Goal: Communication & Community: Answer question/provide support

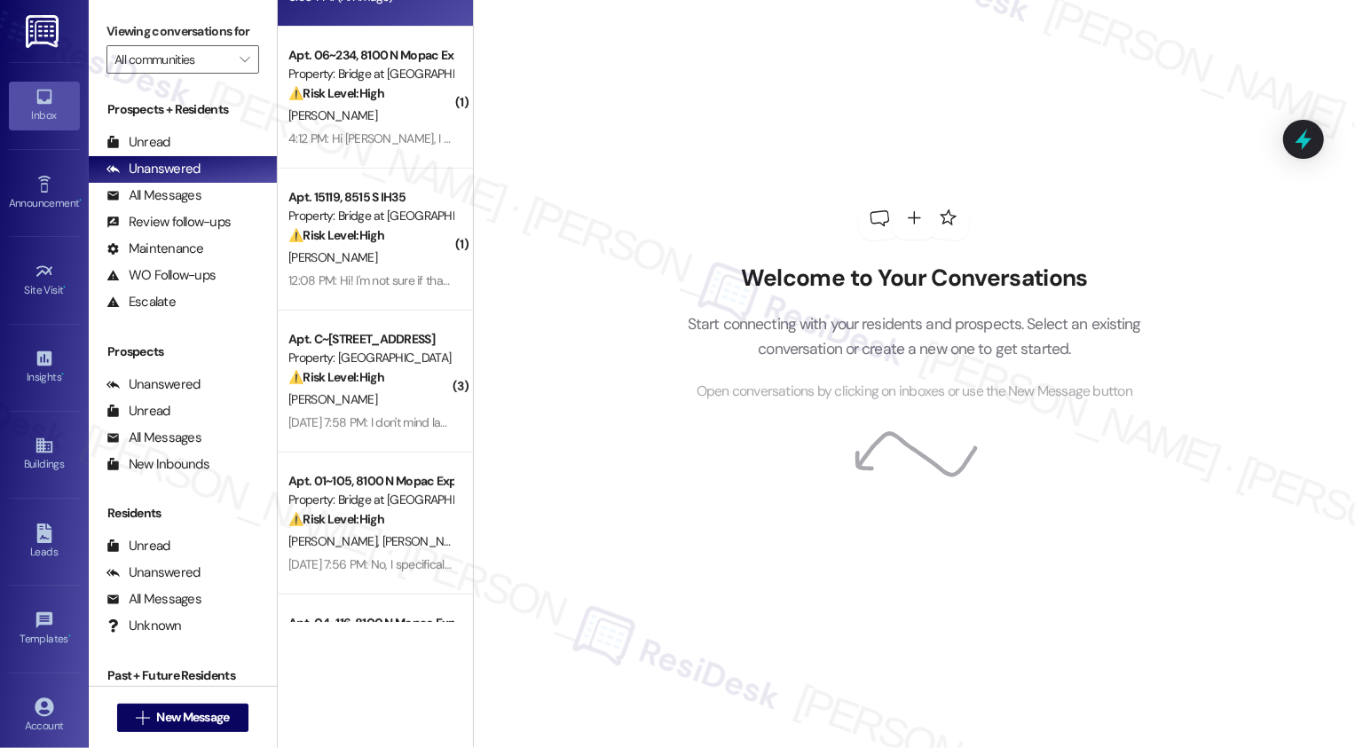
scroll to position [317, 0]
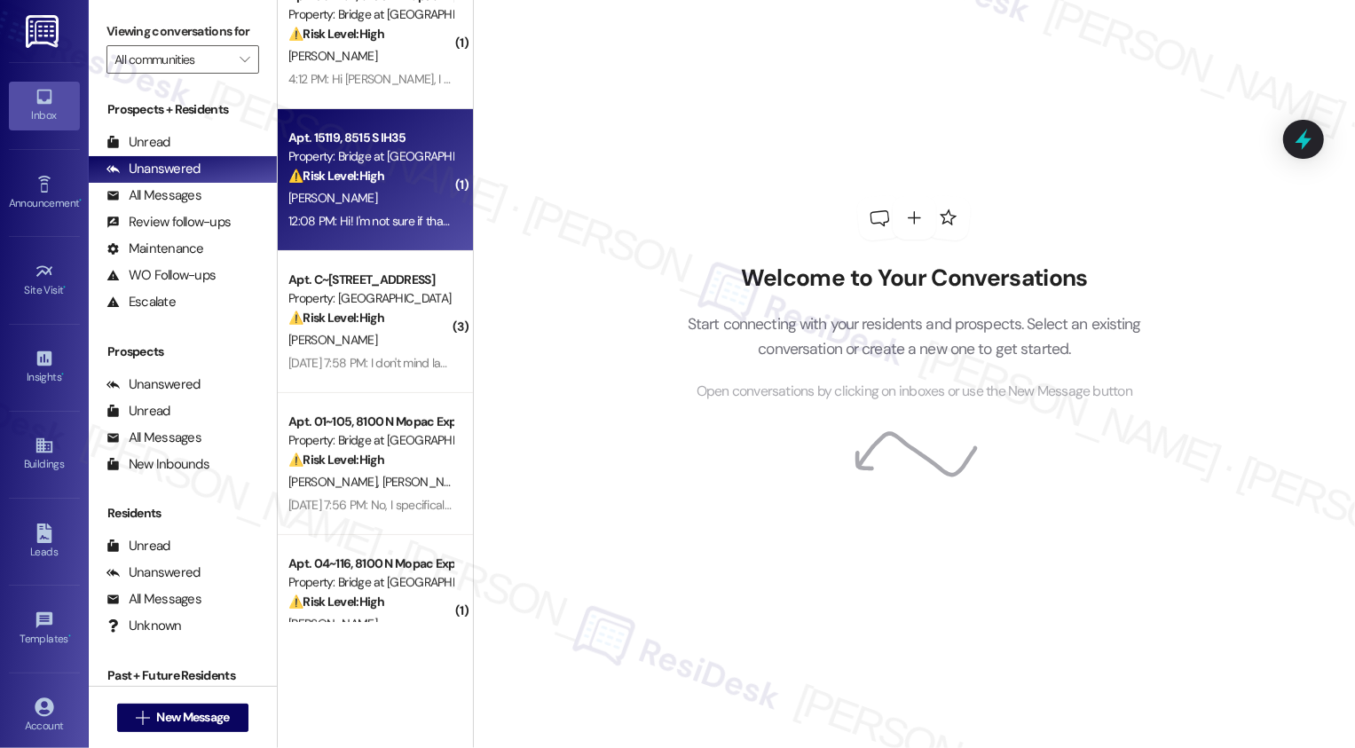
click at [375, 203] on div "[PERSON_NAME]" at bounding box center [371, 198] width 168 height 22
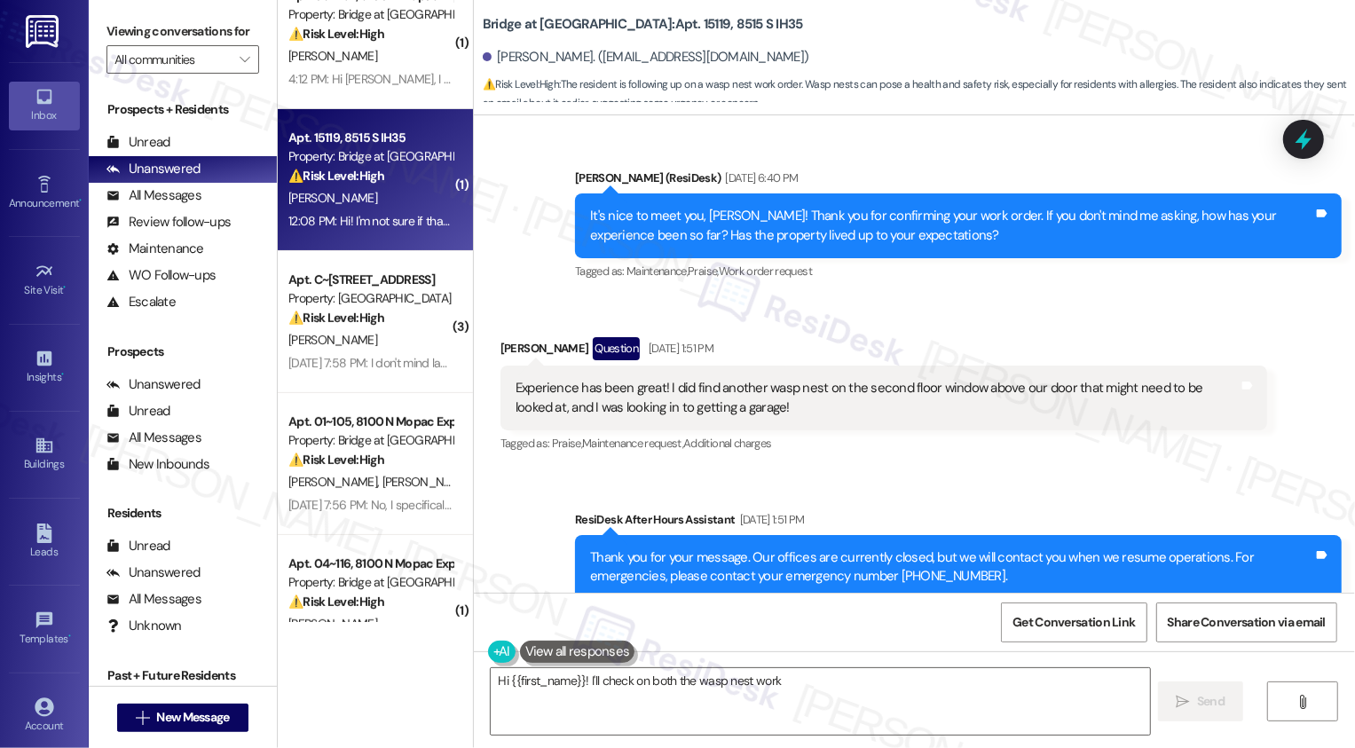
click at [375, 203] on div "[PERSON_NAME]" at bounding box center [371, 198] width 168 height 22
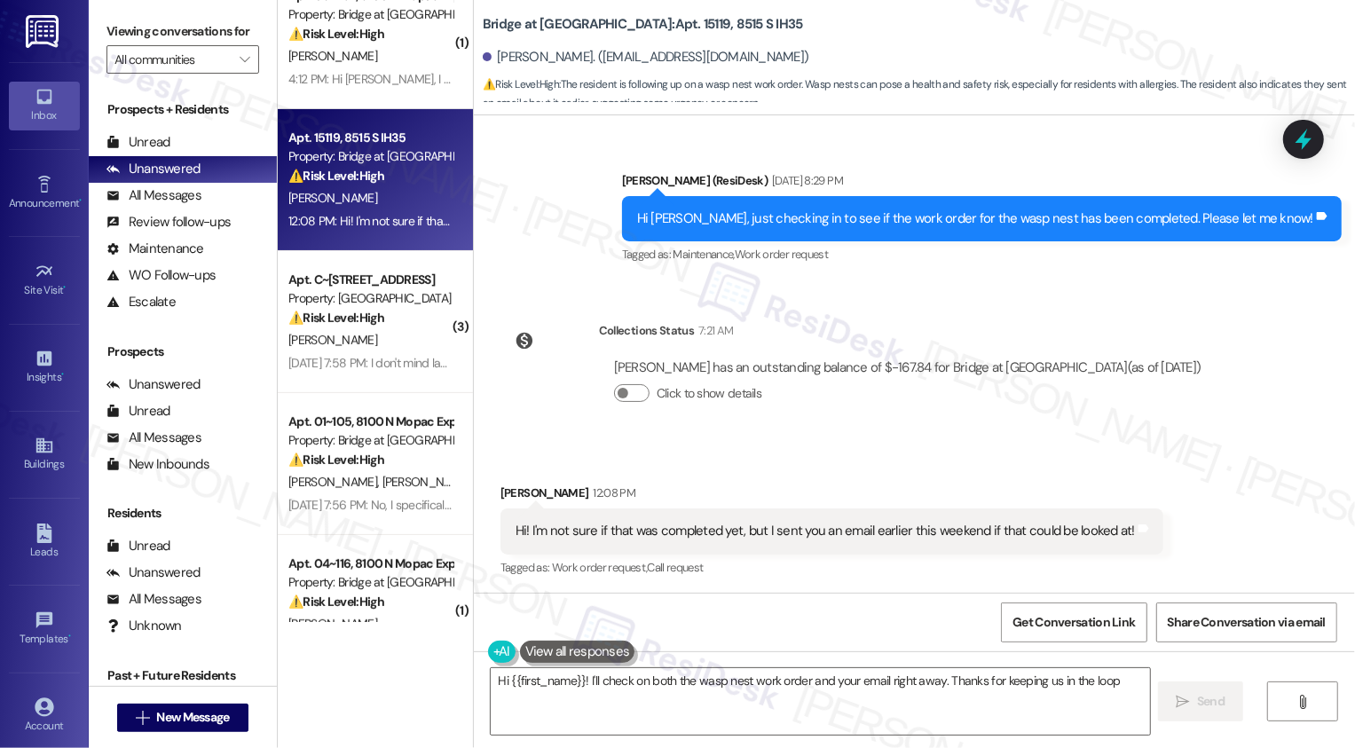
type textarea "Hi {{first_name}}! I'll check on both the wasp nest work order and your email r…"
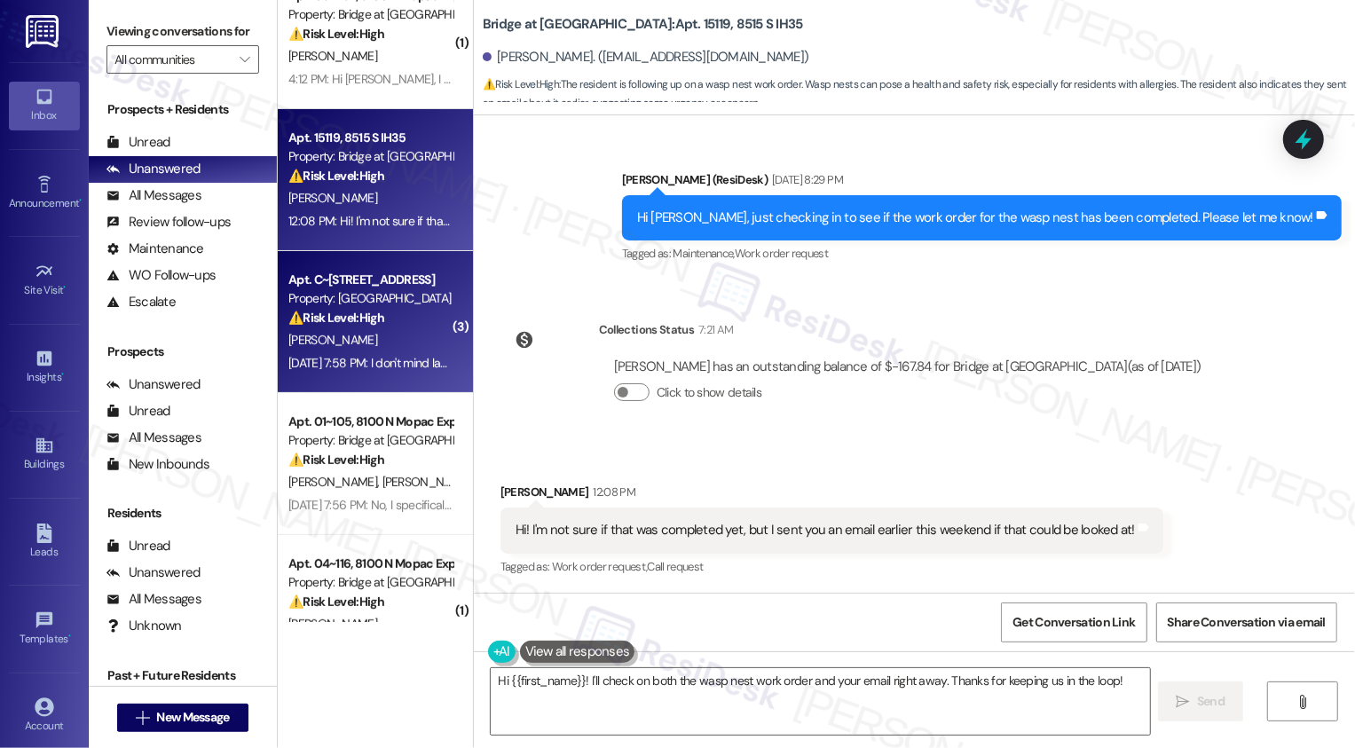
click at [412, 320] on div "⚠️ Risk Level: High The resident indicates they may not be able to pay rent and…" at bounding box center [370, 318] width 164 height 19
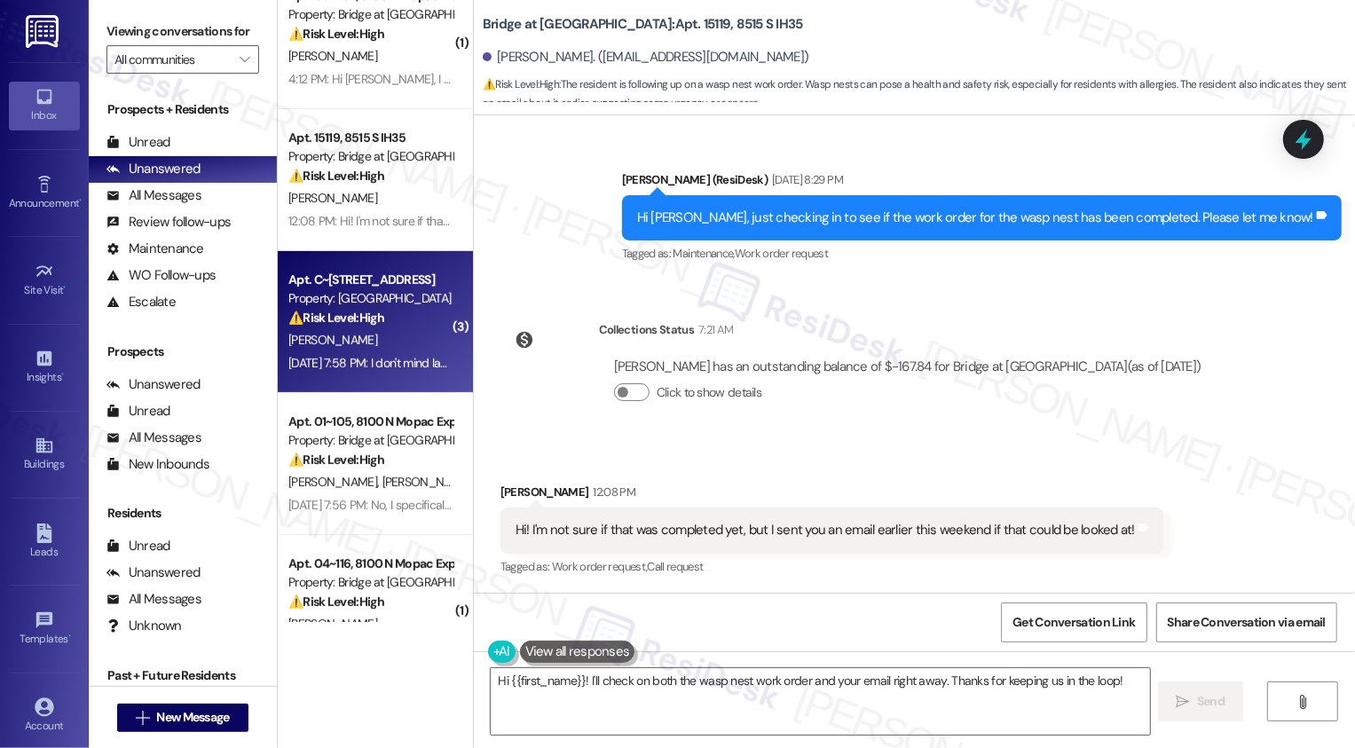
click at [412, 320] on div "⚠️ Risk Level: High The resident indicates they may not be able to pay rent and…" at bounding box center [370, 318] width 164 height 19
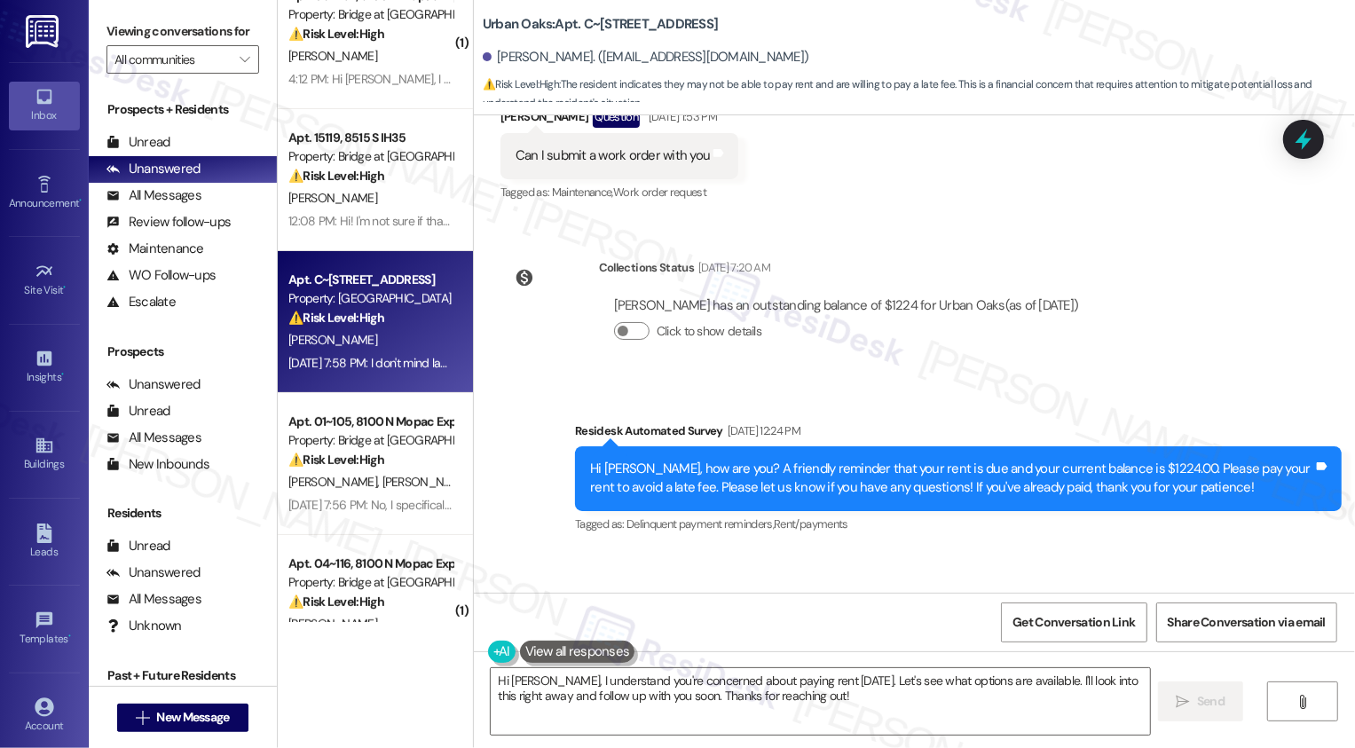
scroll to position [2068, 0]
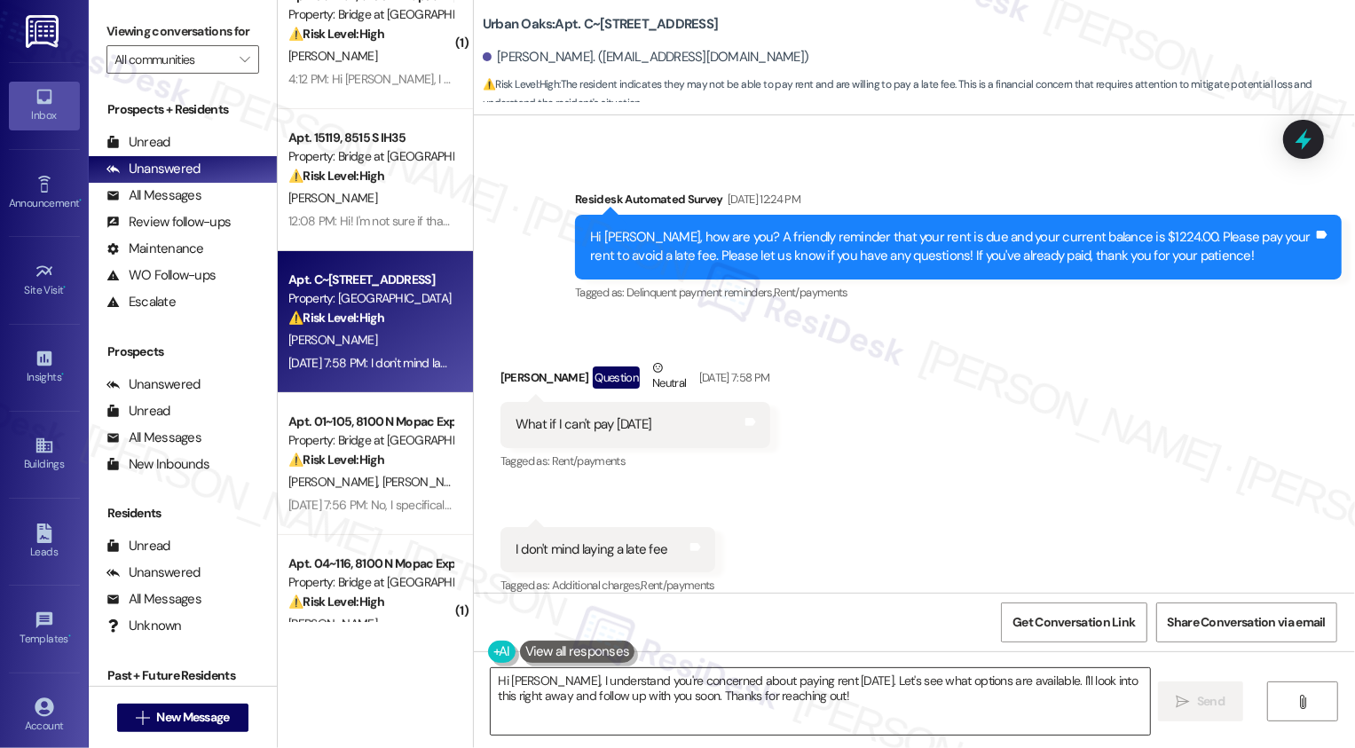
click at [584, 696] on textarea "Hi [PERSON_NAME], I understand you're concerned about paying rent [DATE]. Let's…" at bounding box center [820, 701] width 659 height 67
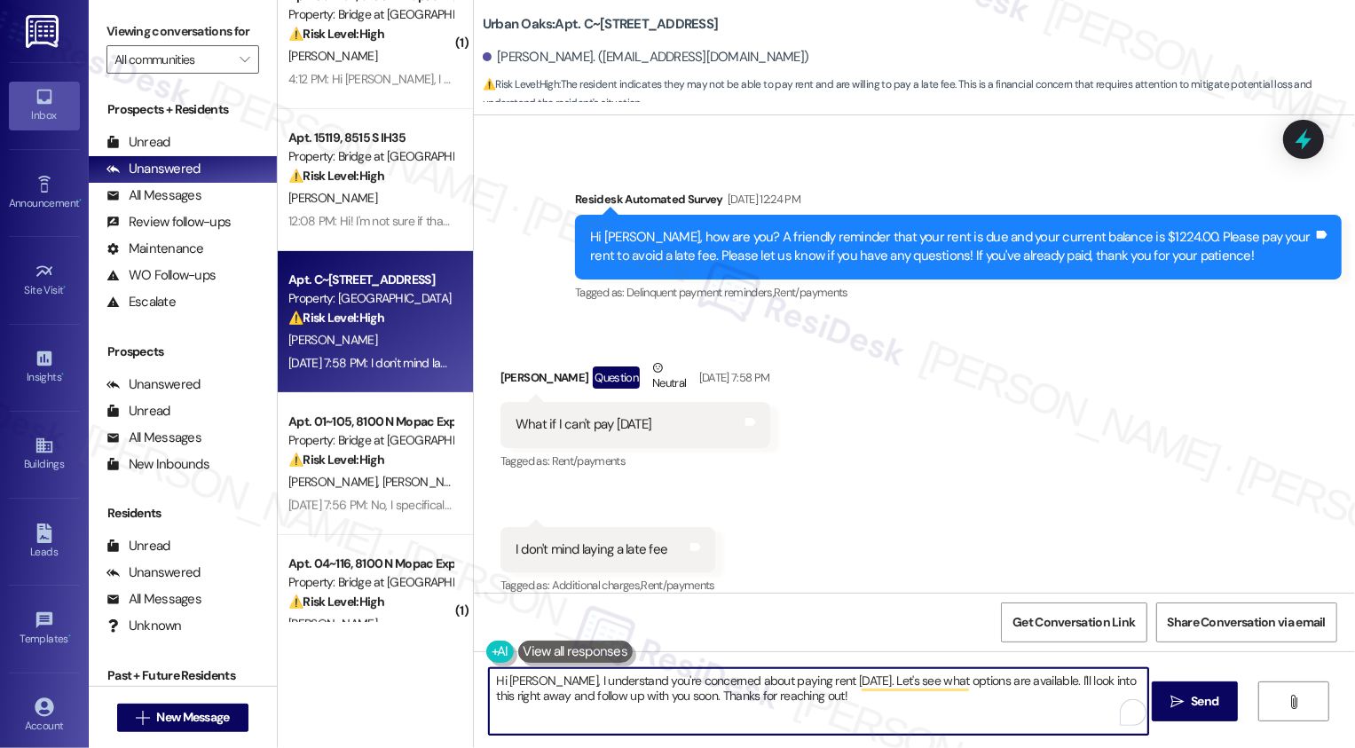
click at [688, 699] on textarea "Hi [PERSON_NAME], I understand you're concerned about paying rent [DATE]. Let's…" at bounding box center [818, 701] width 659 height 67
drag, startPoint x: 791, startPoint y: 680, endPoint x: 829, endPoint y: 728, distance: 61.4
click at [829, 727] on textarea "Hi [PERSON_NAME], I understand you're concerned about paying rent [DATE]. Let's…" at bounding box center [818, 701] width 659 height 67
click at [630, 685] on textarea "Hi [PERSON_NAME], I understand you're concerned about paying rent." at bounding box center [818, 701] width 659 height 67
type textarea "T"
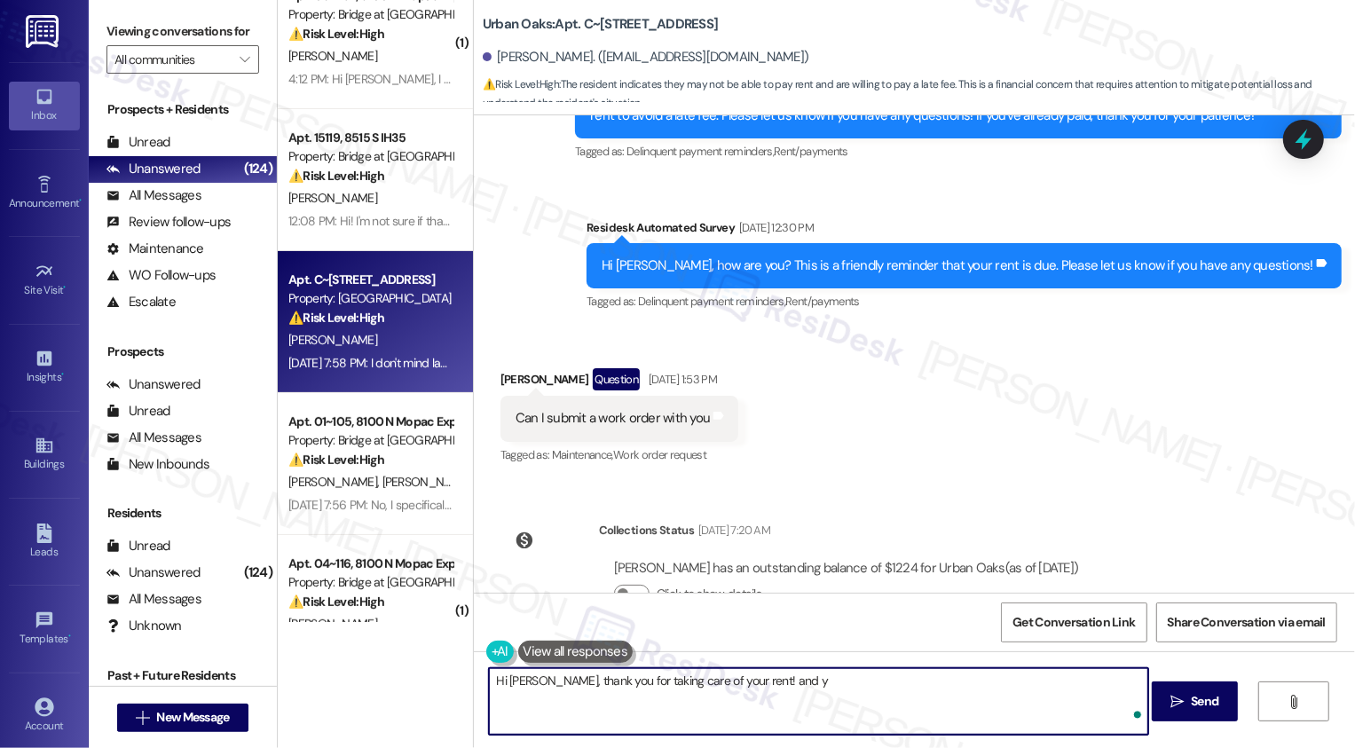
scroll to position [1572, 0]
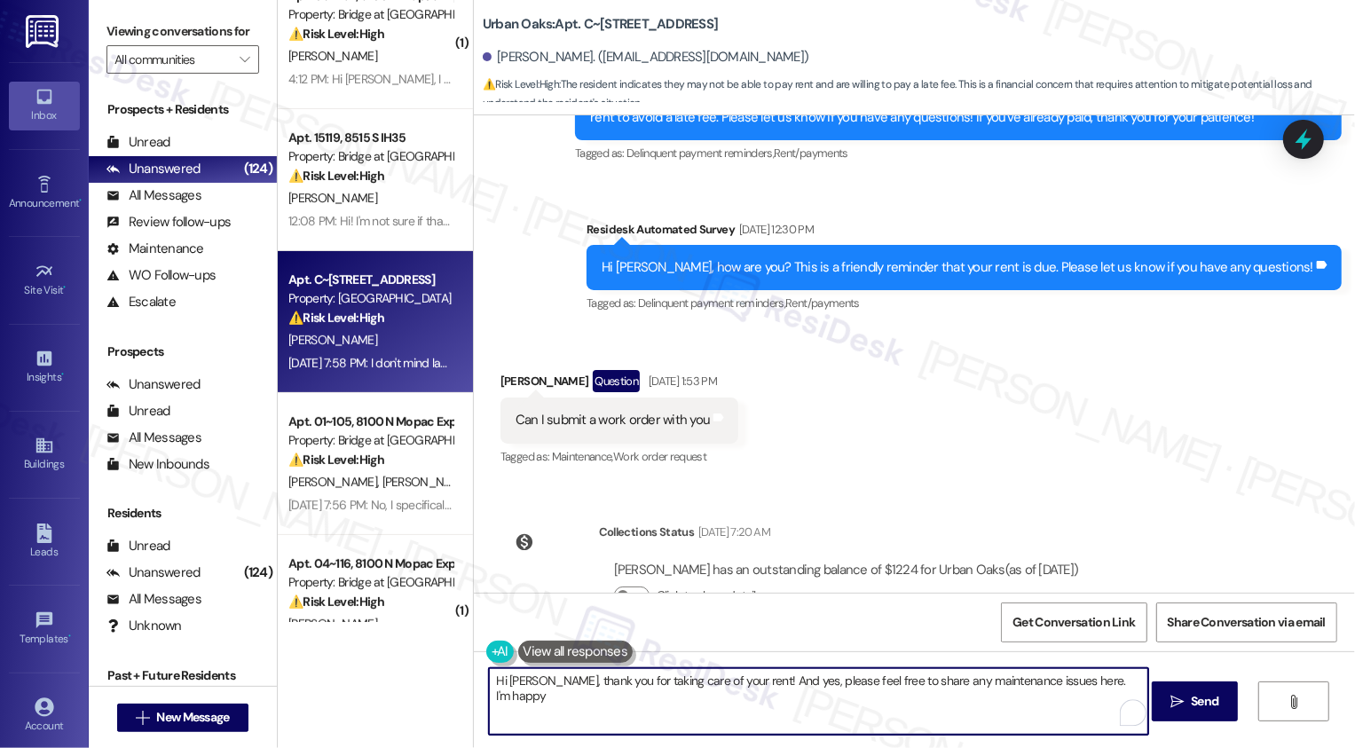
click at [923, 683] on textarea "Hi [PERSON_NAME], thank you for taking care of your rent! And yes, please feel …" at bounding box center [818, 701] width 659 height 67
click at [1113, 690] on textarea "Hi [PERSON_NAME], thank you for taking care of your rent! And yes, please feel …" at bounding box center [818, 701] width 659 height 67
type textarea "Hi [PERSON_NAME], thank you for taking care of your rent! And yes, please feel …"
click at [542, 699] on textarea "Hi [PERSON_NAME], thank you for taking care of your rent! And yes, please feel …" at bounding box center [818, 701] width 659 height 67
click at [719, 696] on textarea "Hi [PERSON_NAME], thank you for taking care of your rent! And yes, please feel …" at bounding box center [818, 701] width 659 height 67
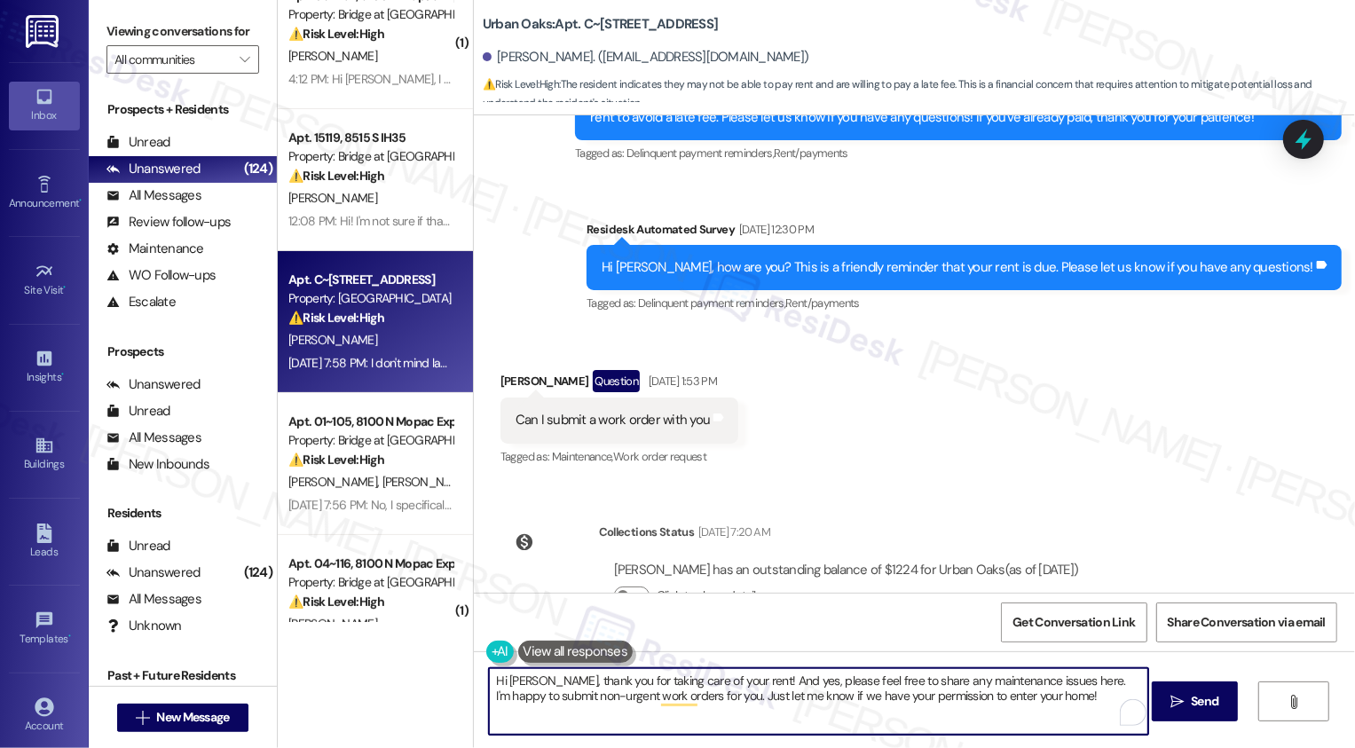
click at [790, 702] on textarea "Hi [PERSON_NAME], thank you for taking care of your rent! And yes, please feel …" at bounding box center [818, 701] width 659 height 67
click at [914, 702] on textarea "Hi [PERSON_NAME], thank you for taking care of your rent! And yes, please feel …" at bounding box center [818, 701] width 659 height 67
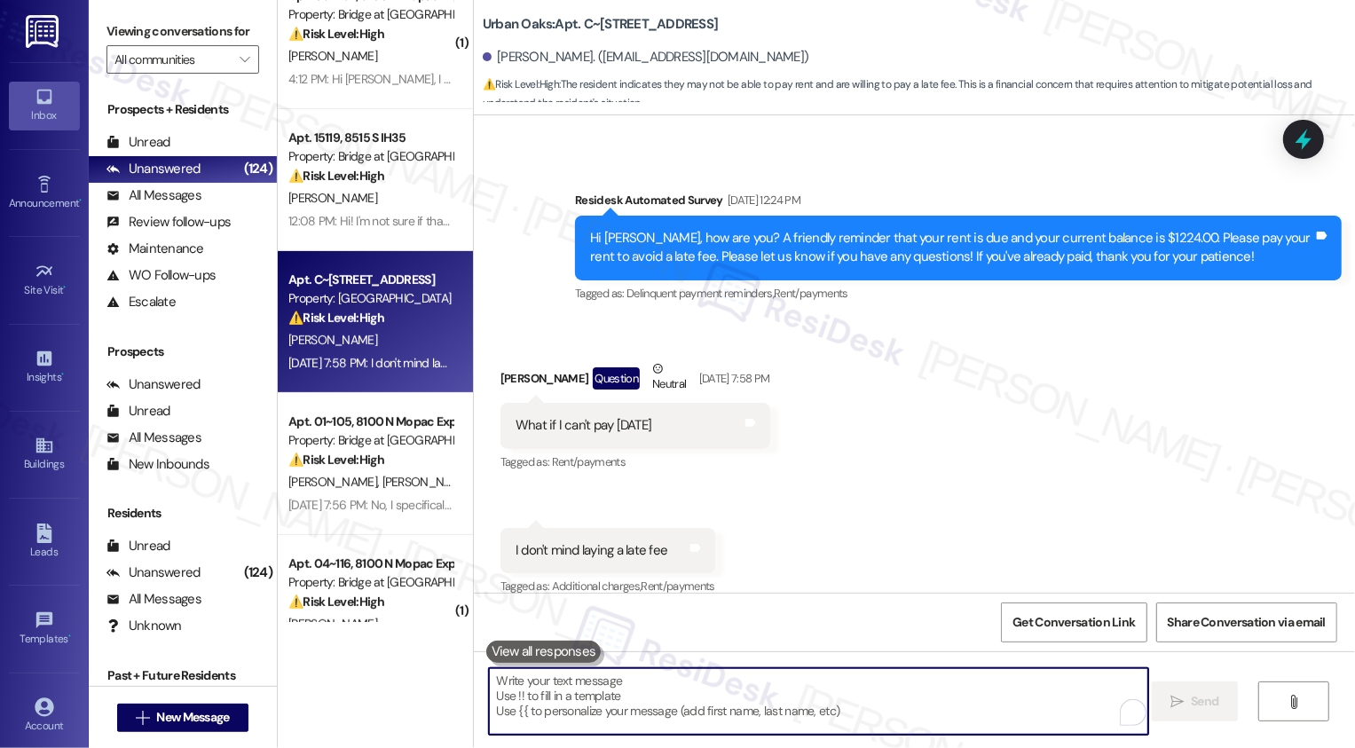
scroll to position [2211, 0]
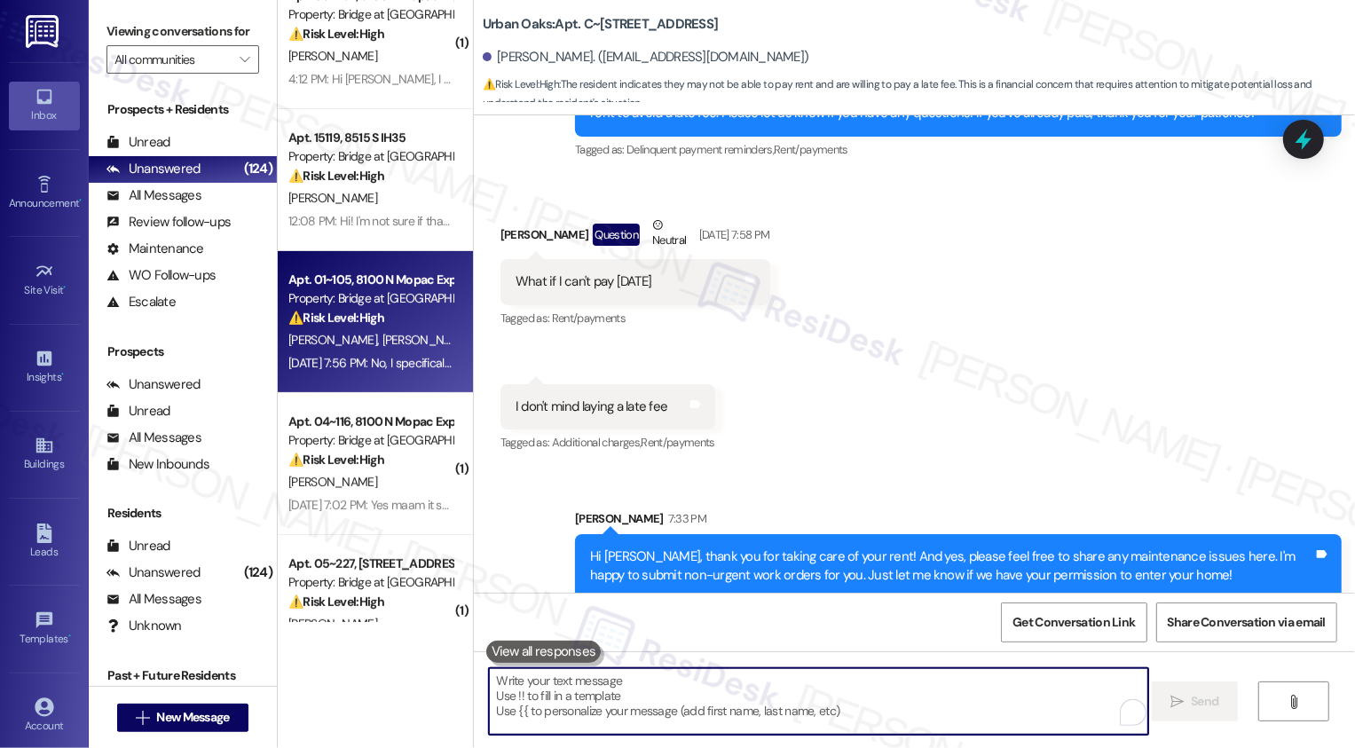
click at [370, 321] on strong "⚠️ Risk Level: High" at bounding box center [336, 318] width 96 height 16
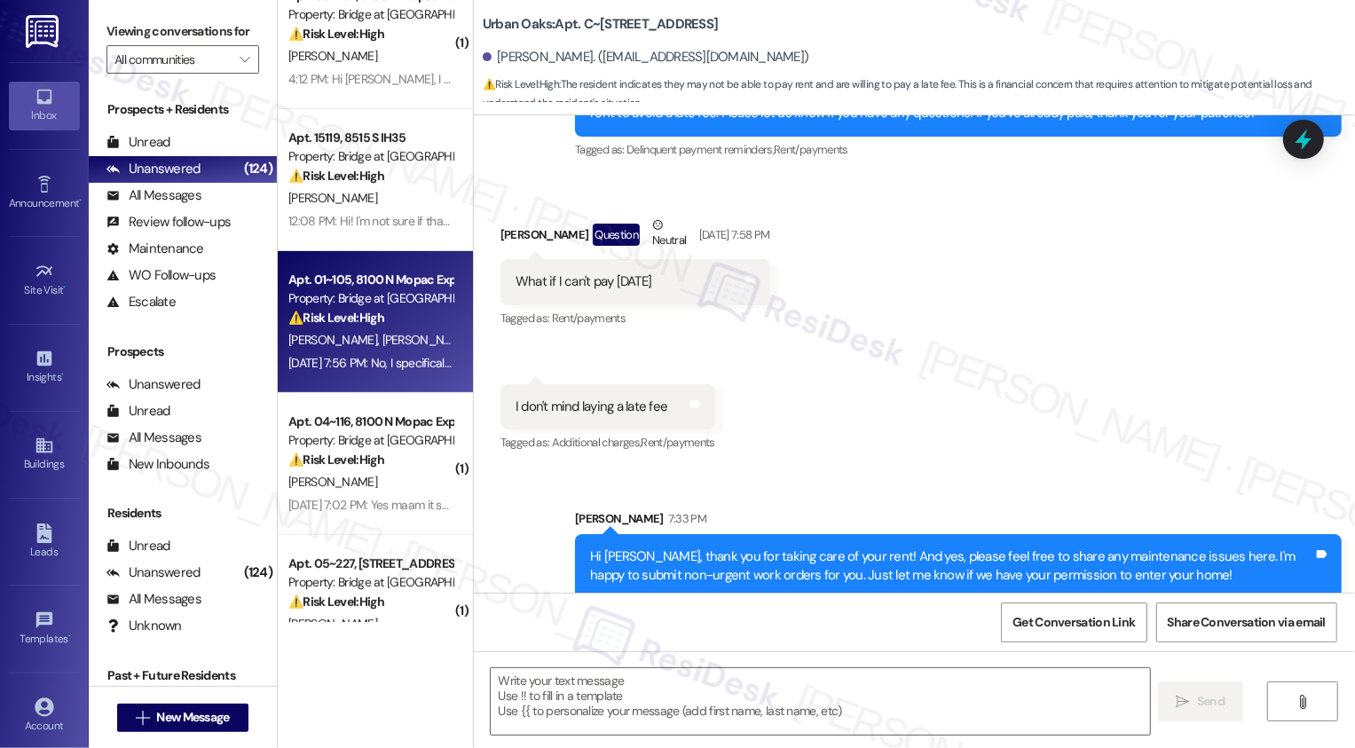
click at [370, 321] on strong "⚠️ Risk Level: High" at bounding box center [336, 318] width 96 height 16
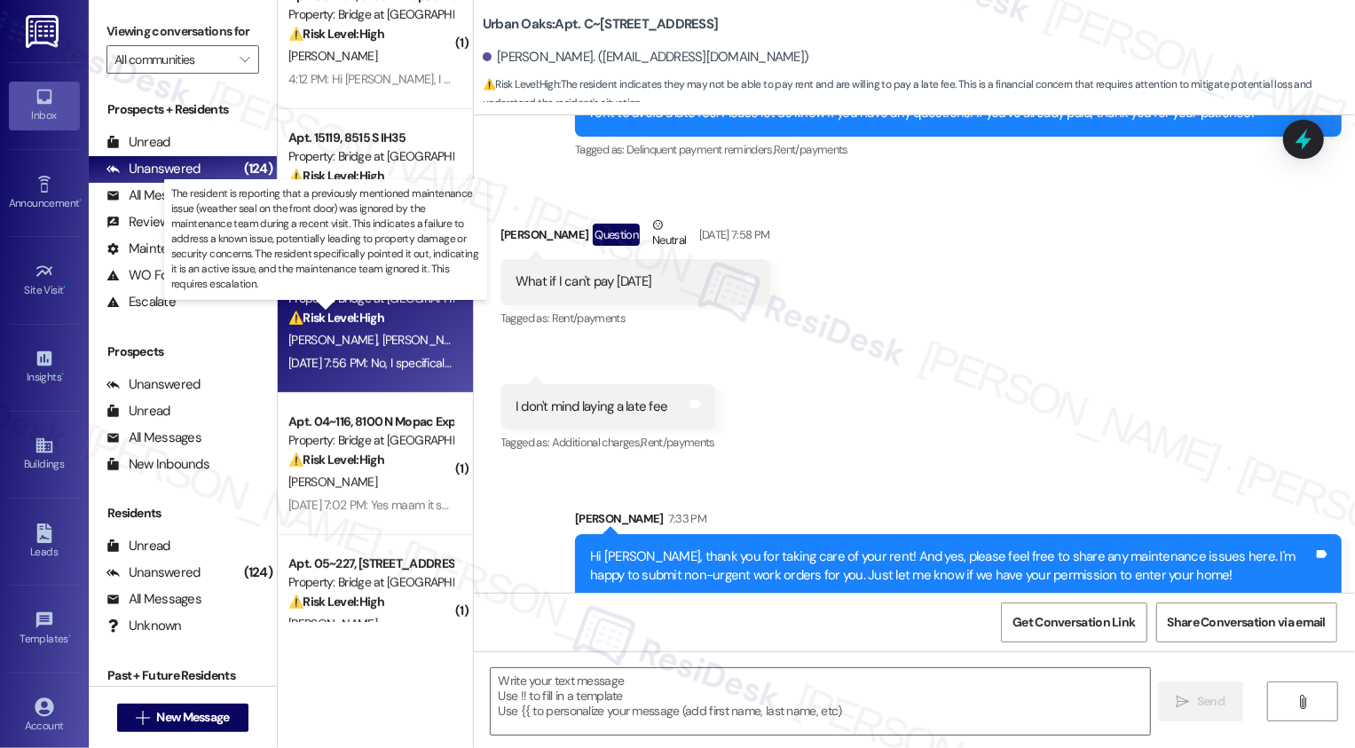
type textarea "Fetching suggested responses. Please feel free to read through the conversation…"
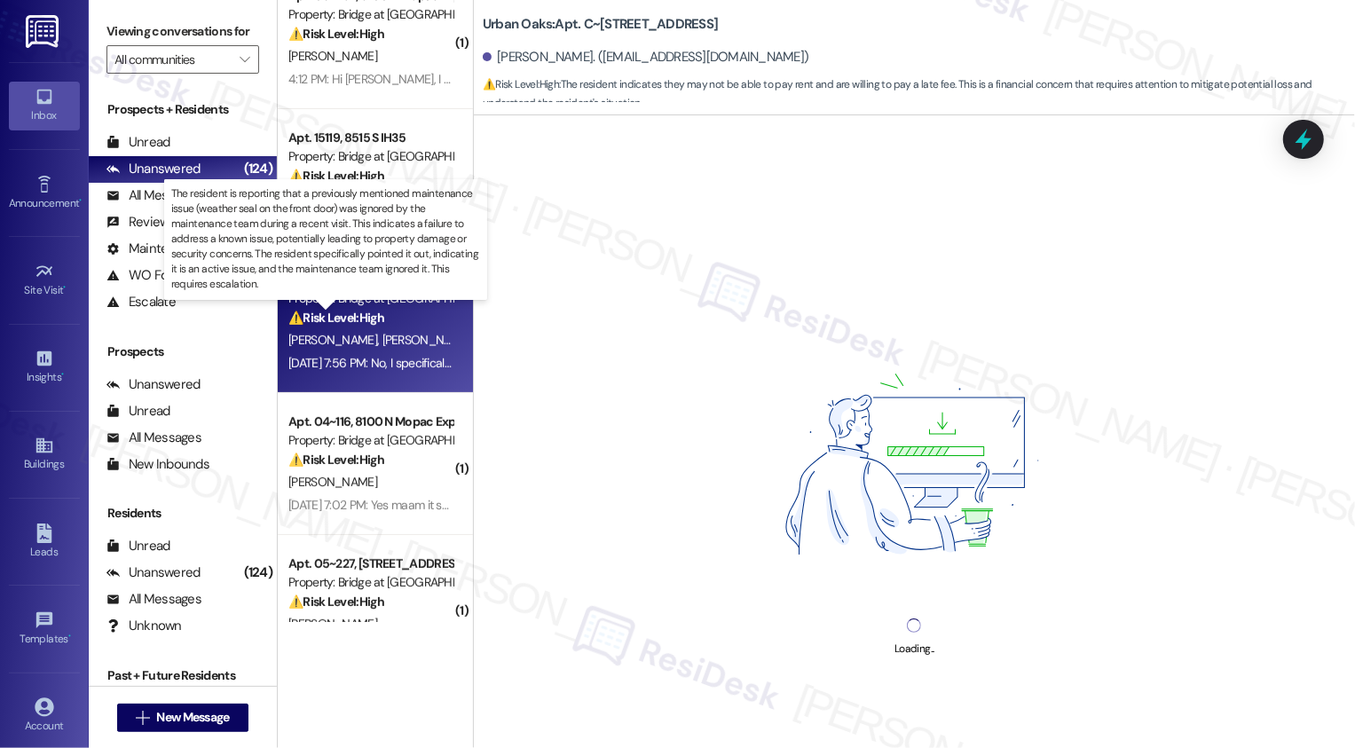
click at [370, 321] on strong "⚠️ Risk Level: High" at bounding box center [336, 318] width 96 height 16
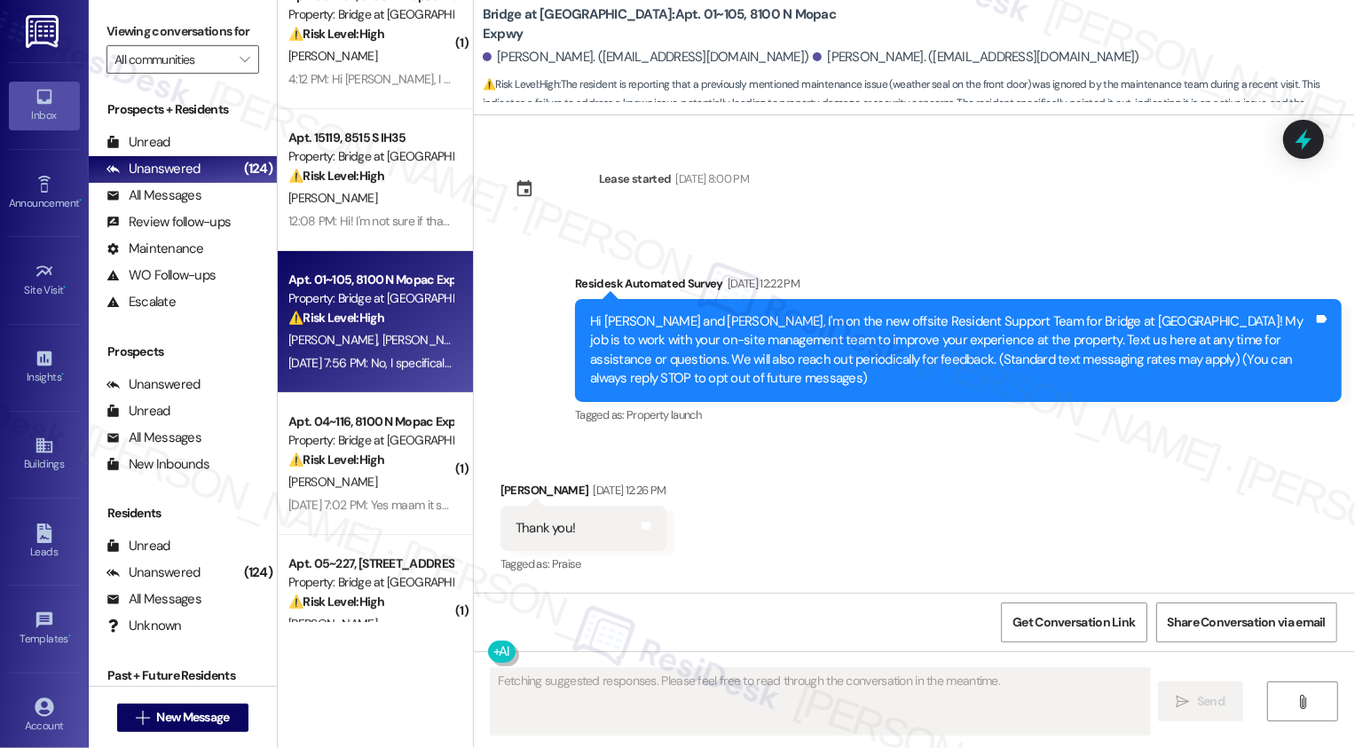
scroll to position [10964, 0]
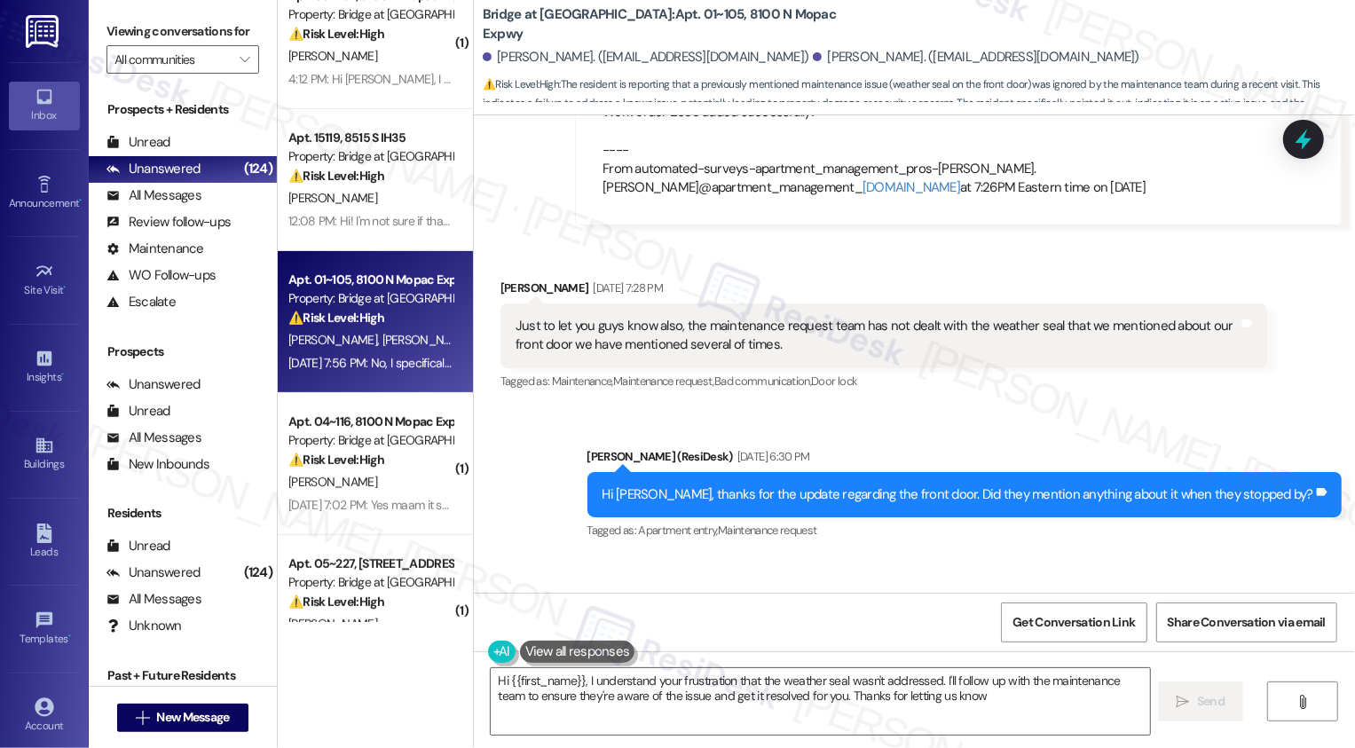
type textarea "Hi {{first_name}}, I understand your frustration that the weather seal wasn't a…"
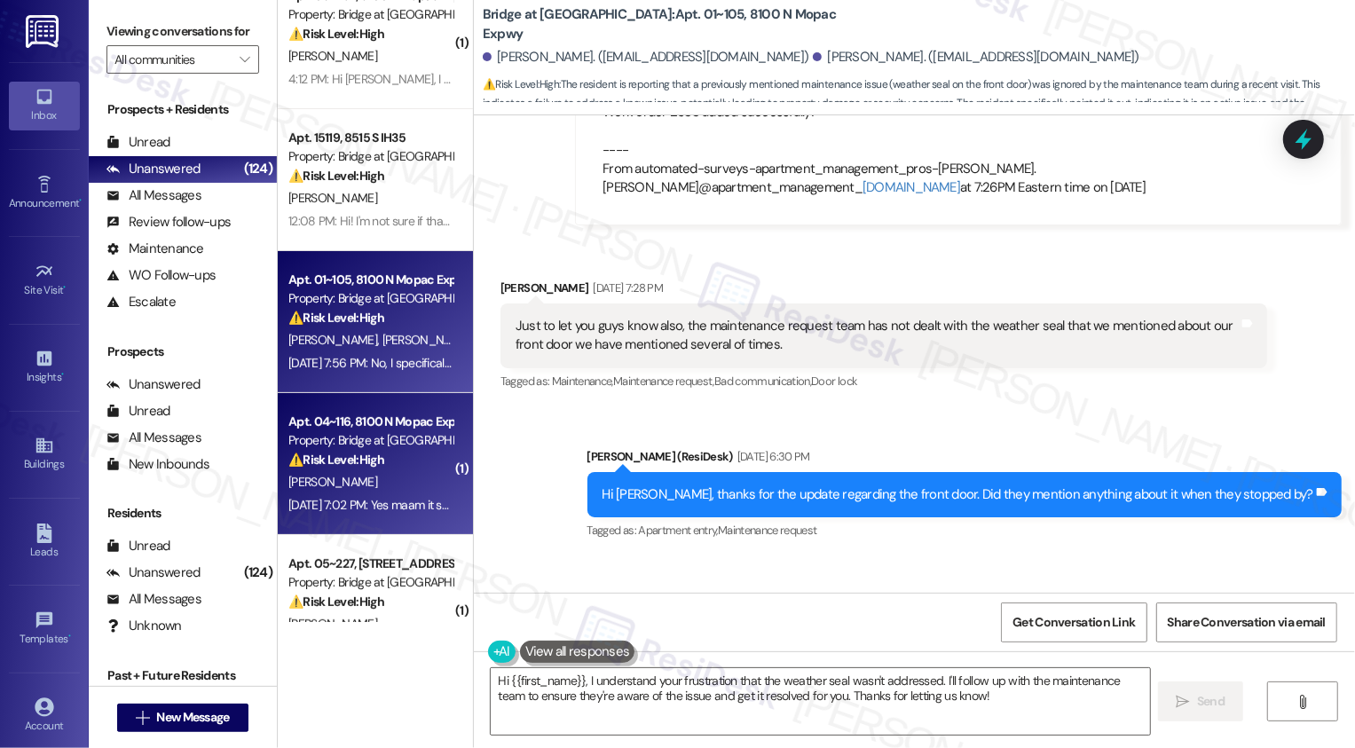
click at [404, 479] on div "[PERSON_NAME]" at bounding box center [371, 482] width 168 height 22
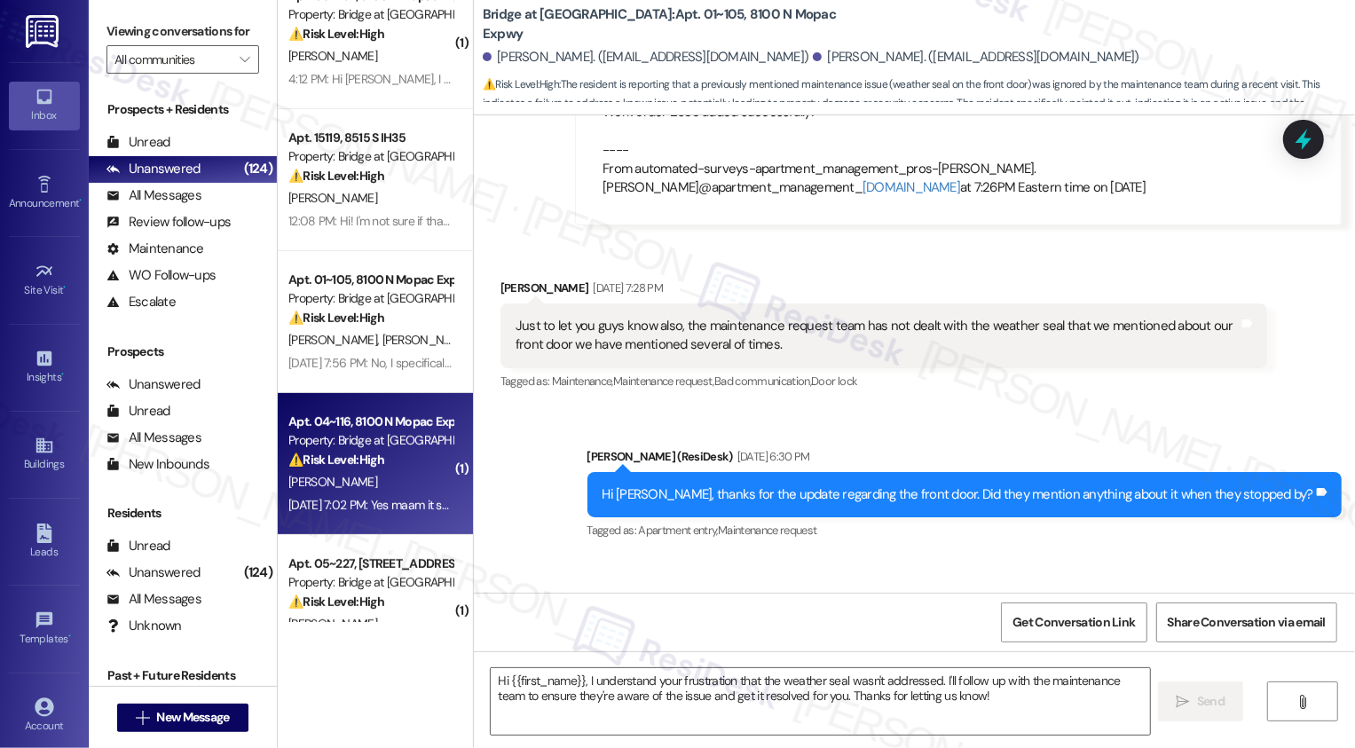
click at [404, 479] on div "[PERSON_NAME]" at bounding box center [371, 482] width 168 height 22
type textarea "Fetching suggested responses. Please feel free to read through the conversation…"
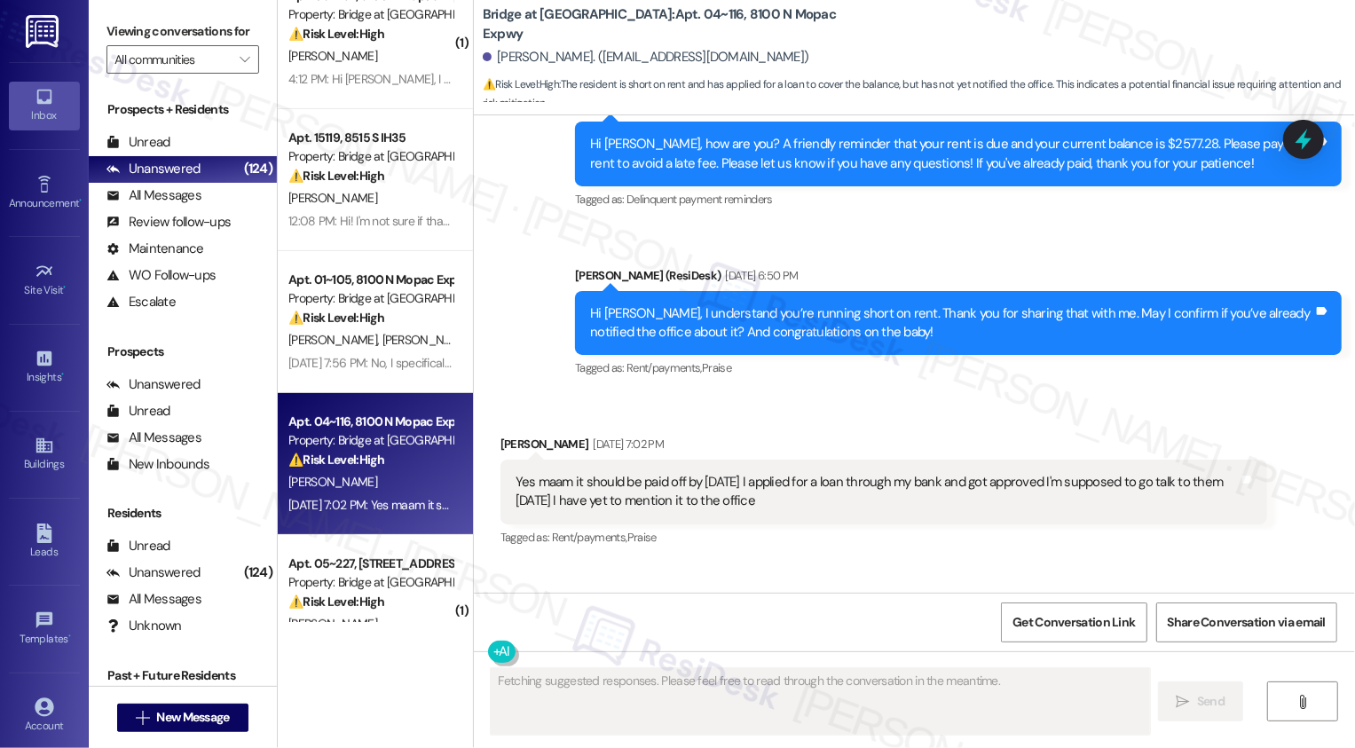
scroll to position [3716, 0]
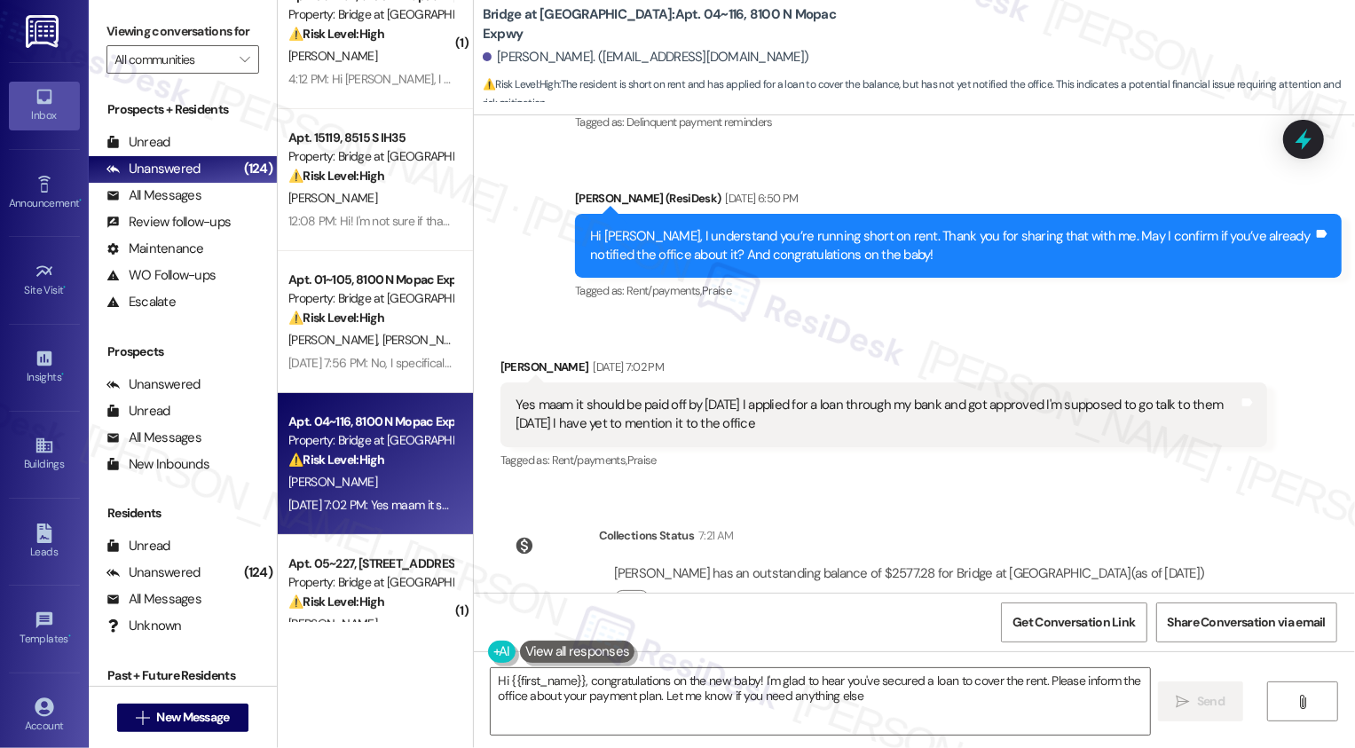
type textarea "Hi {{first_name}}, congratulations on the new baby! I'm glad to hear you've sec…"
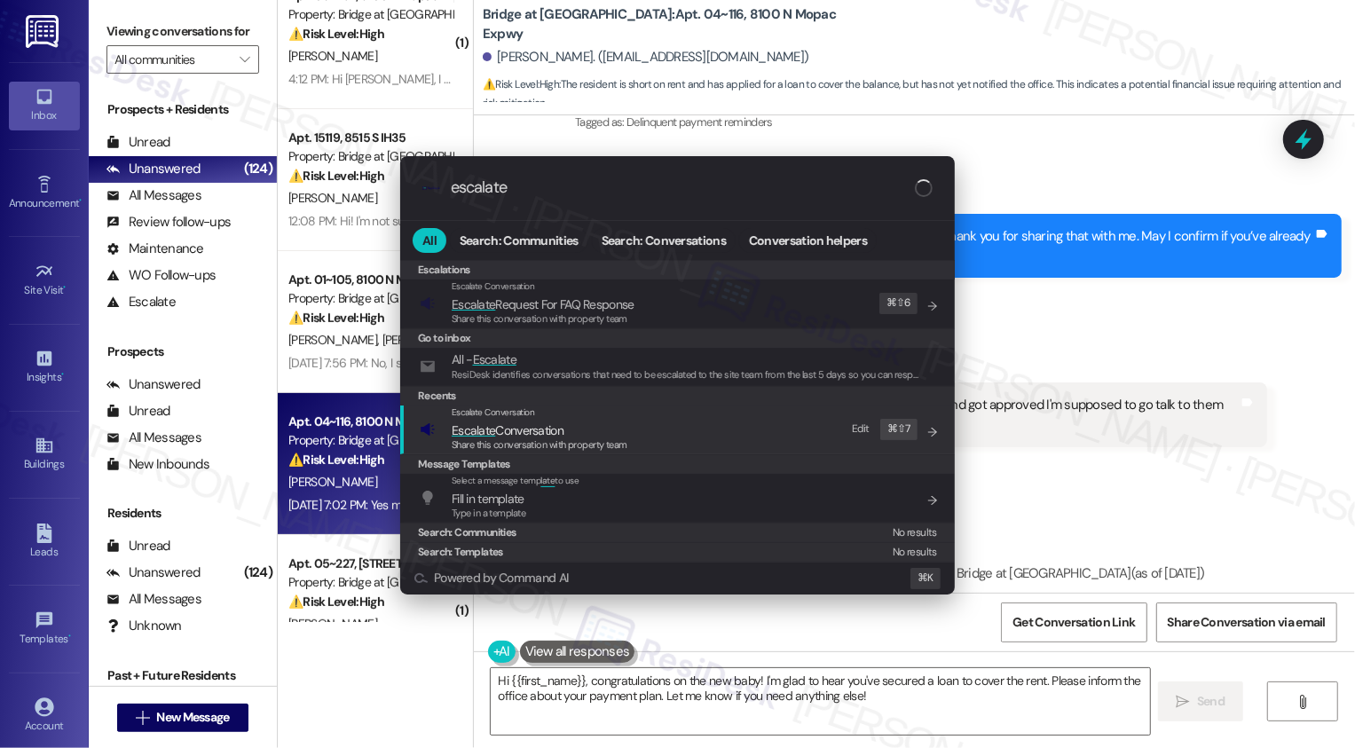
type input "escalate"
click at [503, 436] on span "Escalate Conversation" at bounding box center [508, 430] width 112 height 16
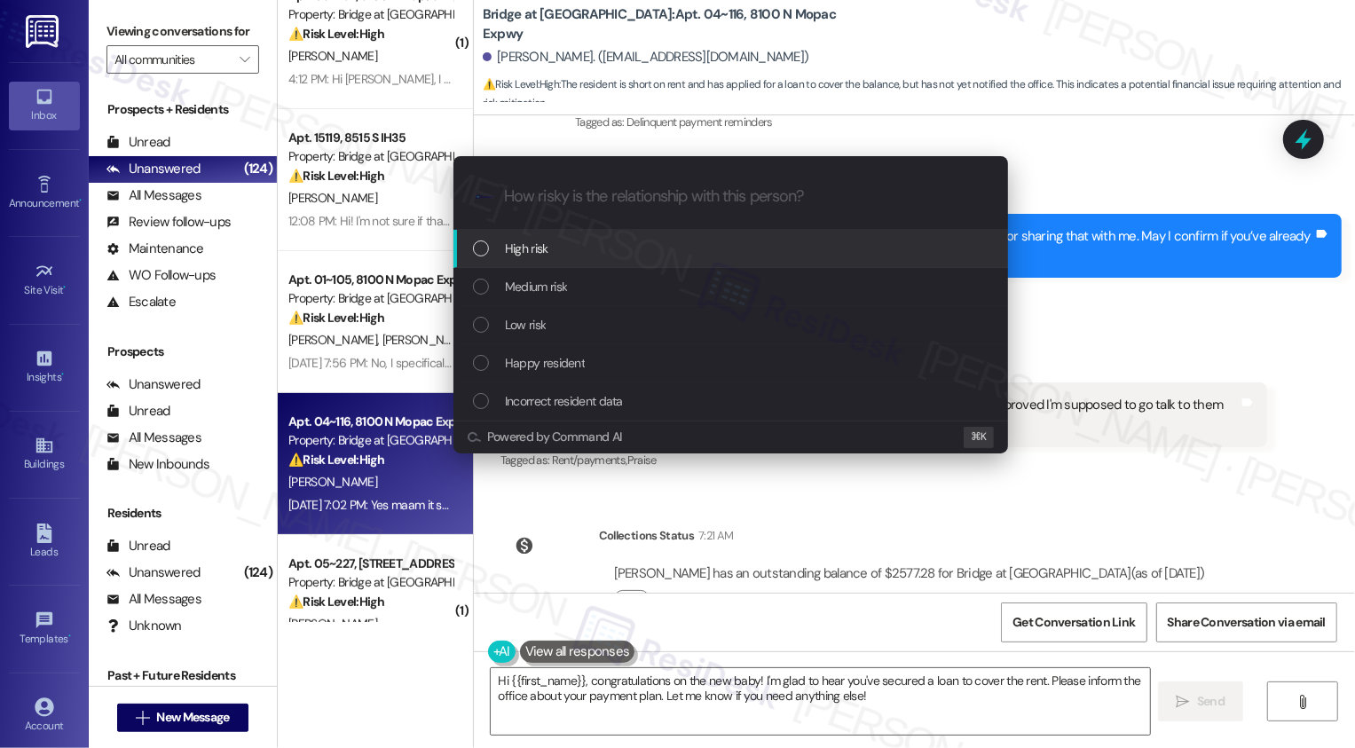
click at [1175, 484] on div "Escalate Conversation How risky is the relationship with this person? Topics (e…" at bounding box center [677, 374] width 1355 height 748
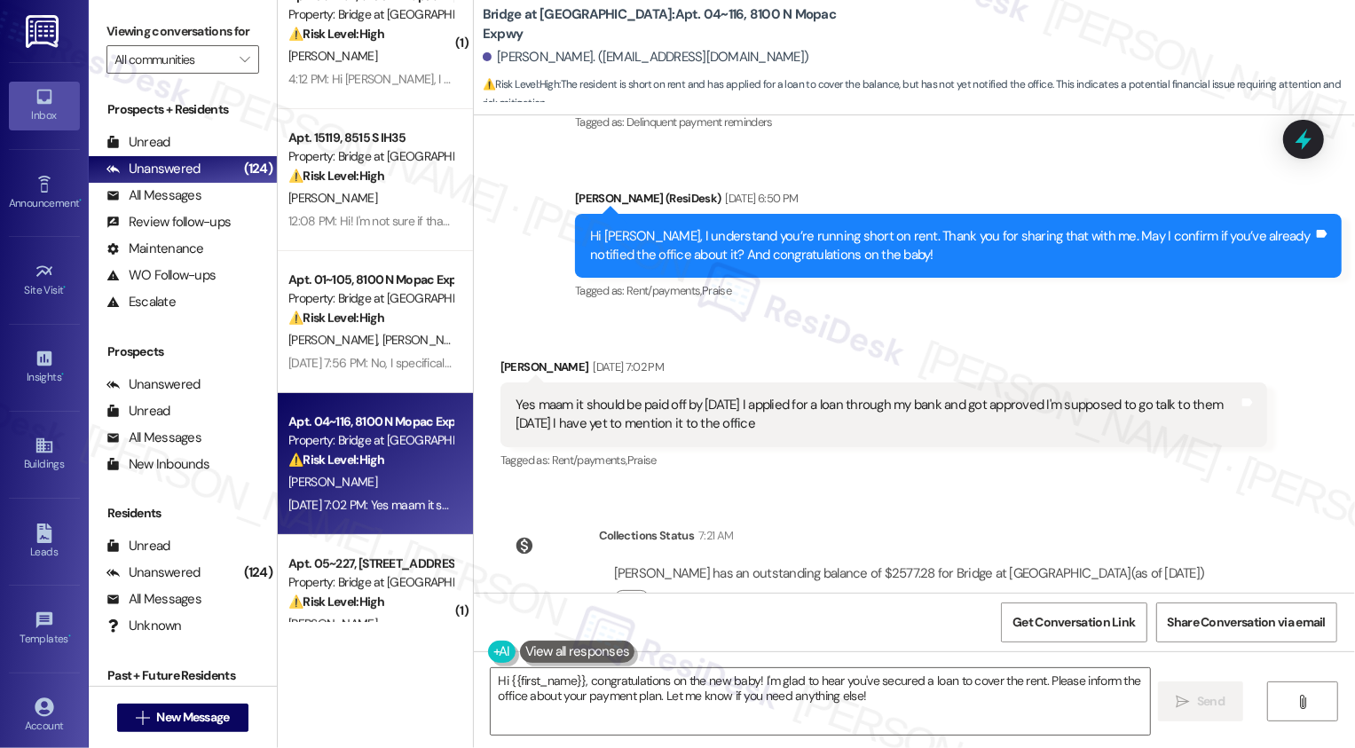
click at [810, 416] on div "Received via SMS [PERSON_NAME] [DATE] 7:02 PM Yes maam it should be paid off by…" at bounding box center [883, 415] width 793 height 142
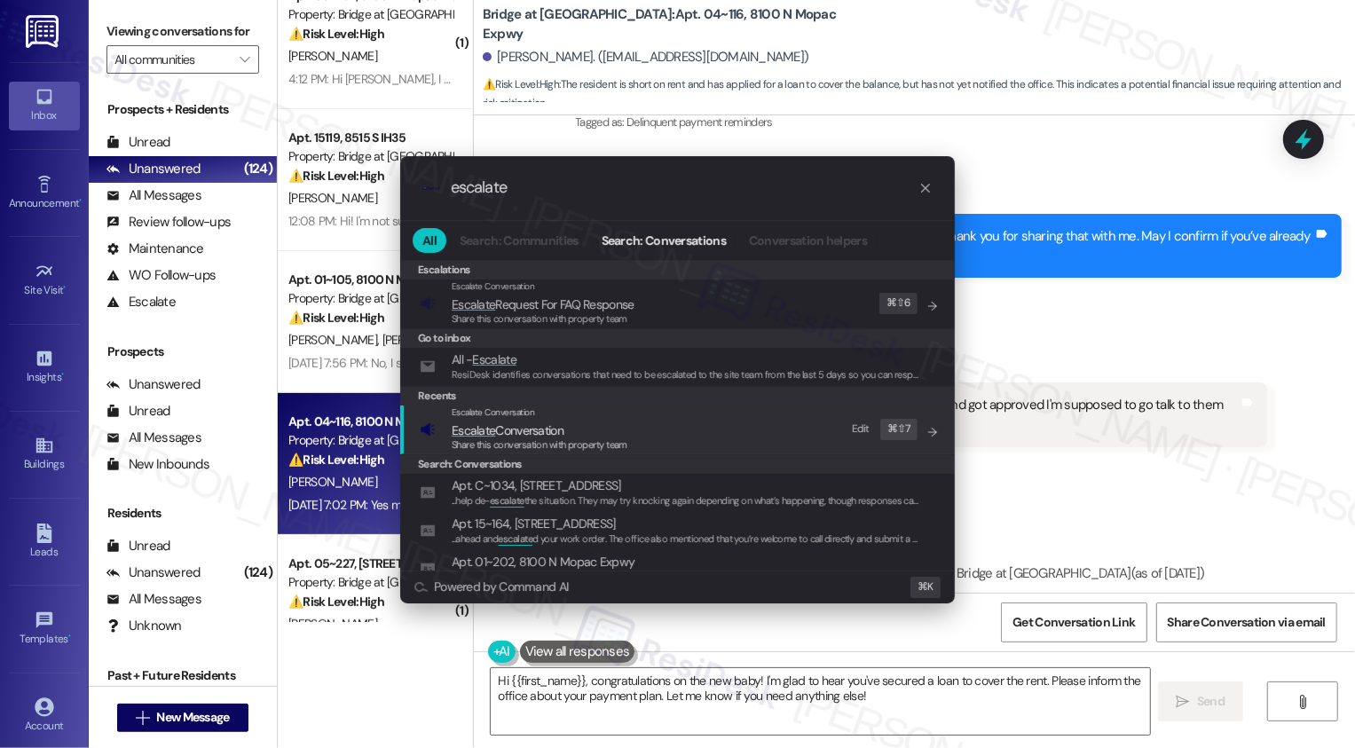
type input "escalate"
click at [531, 428] on span "Escalate Conversation" at bounding box center [508, 430] width 112 height 16
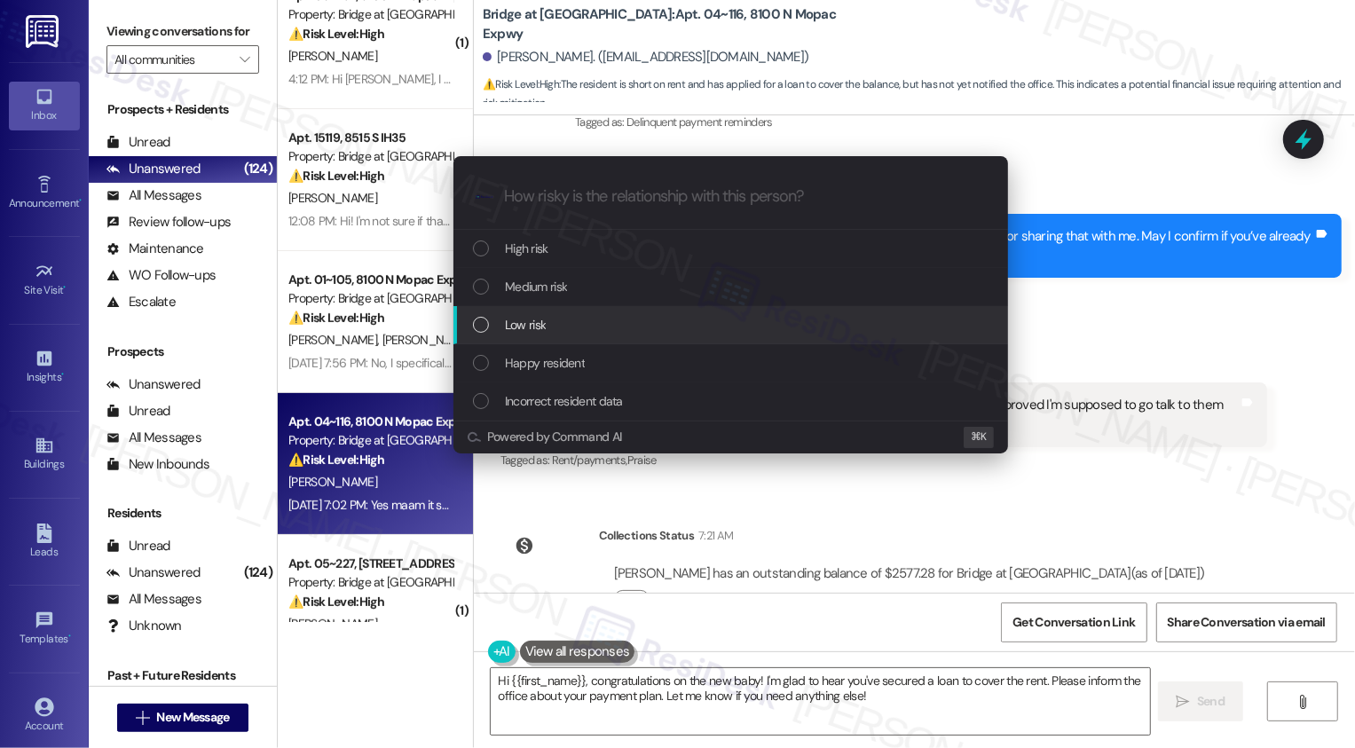
click at [534, 328] on span "Low risk" at bounding box center [525, 325] width 41 height 20
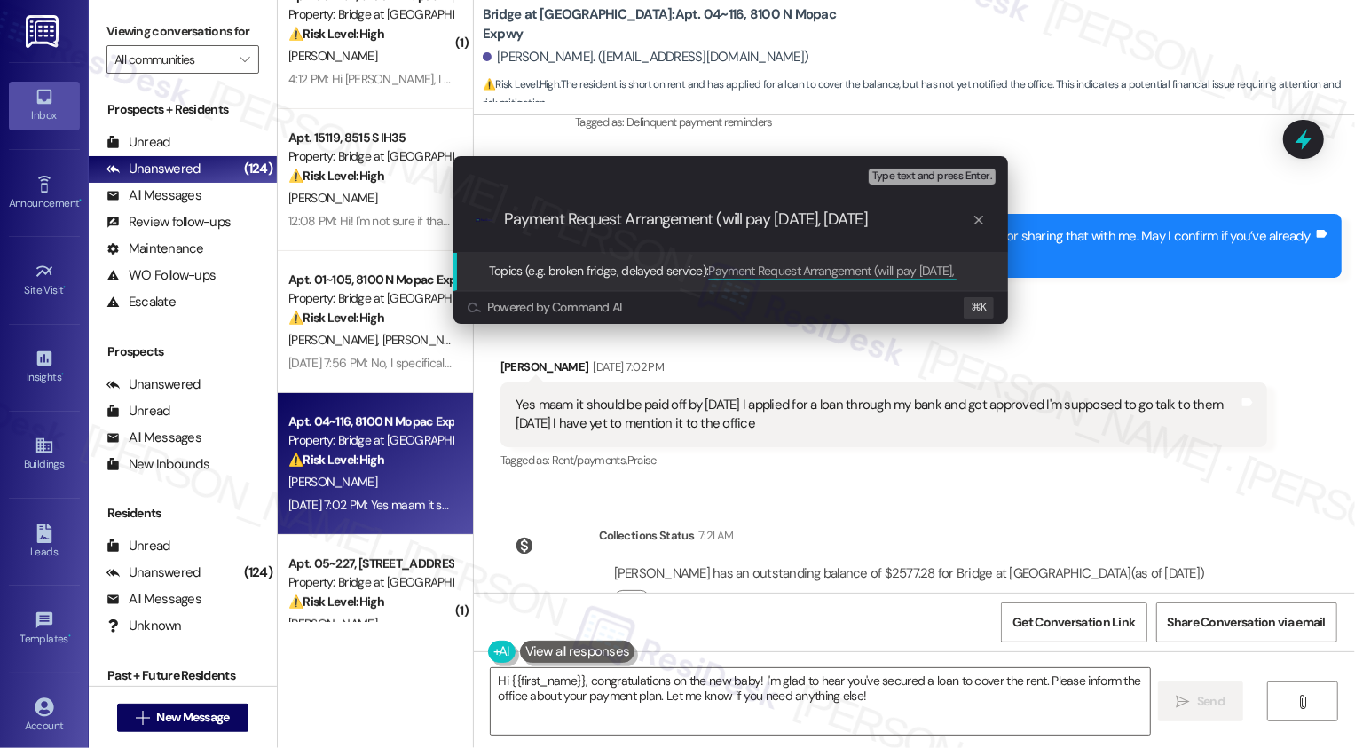
type input "Payment Request Arrangement (will pay [DATE], [DATE])"
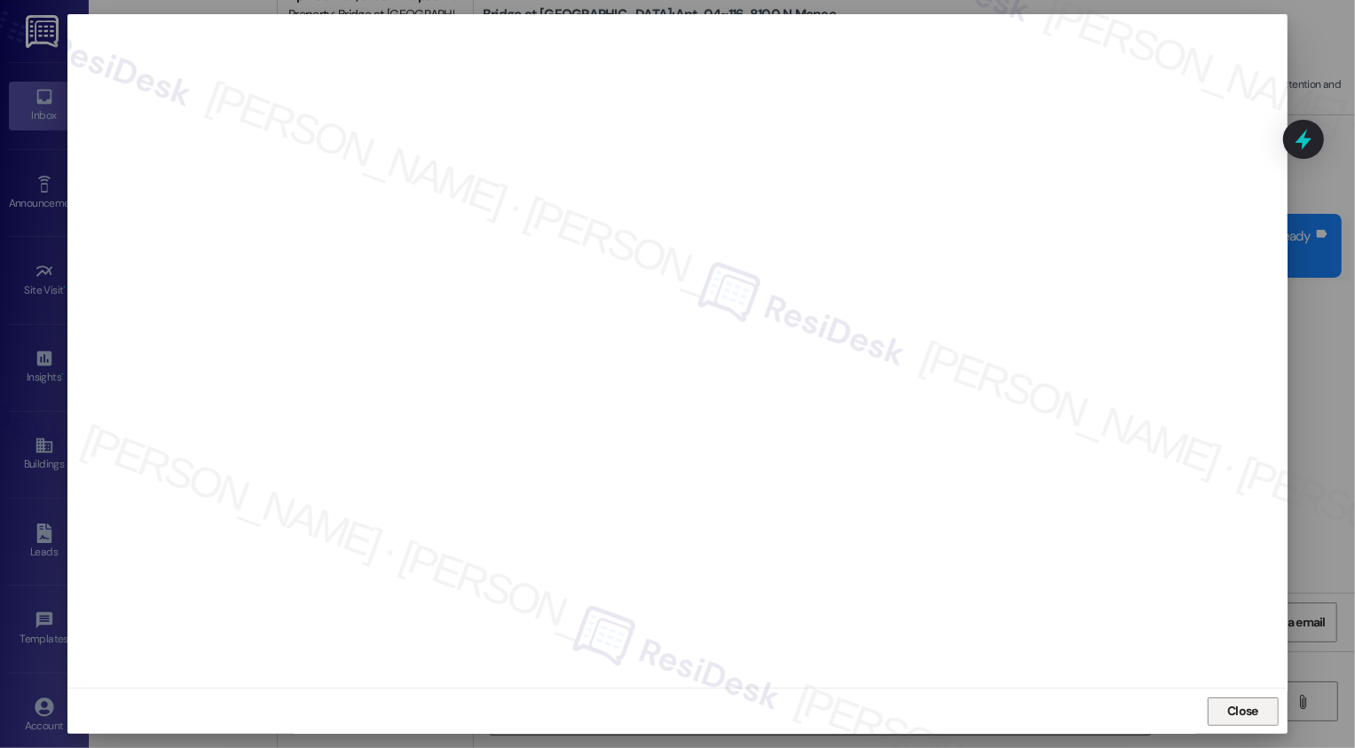
click at [1227, 705] on button "Close" at bounding box center [1242, 711] width 71 height 28
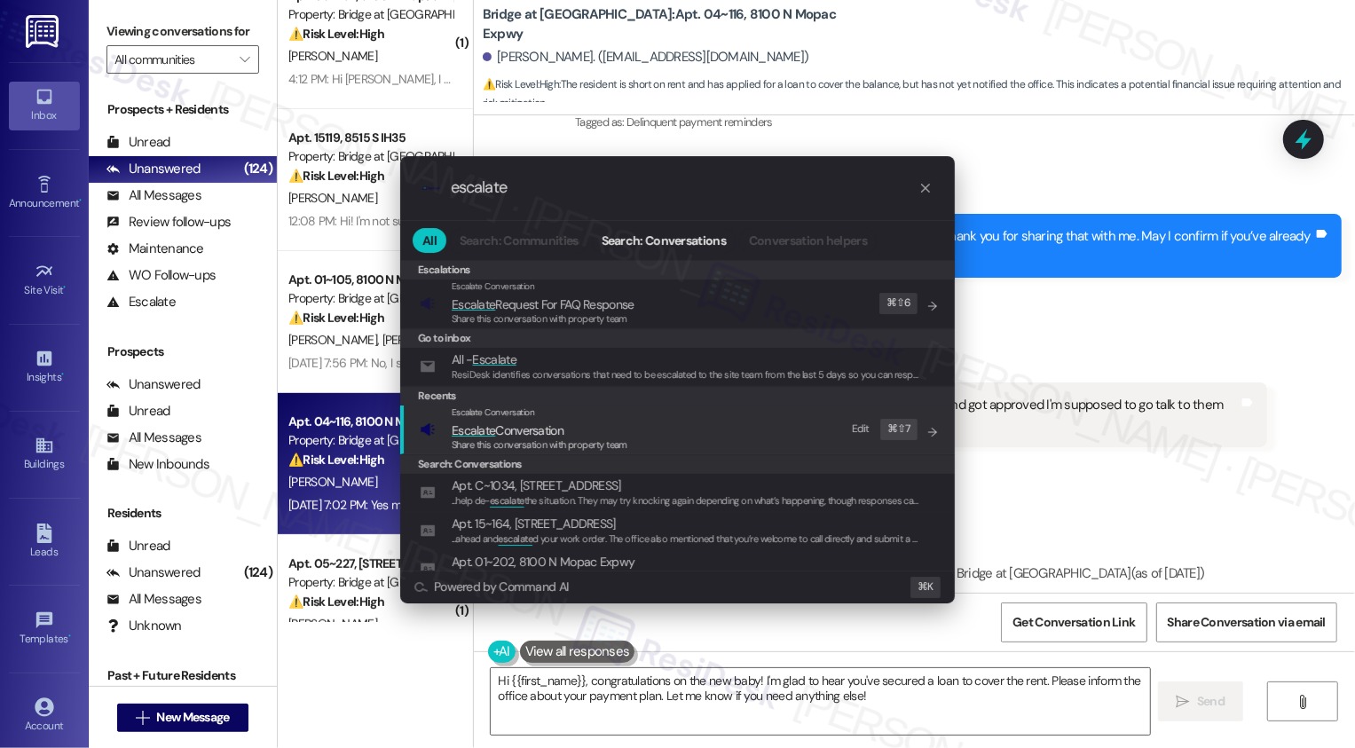
type input "escalate"
click at [526, 436] on span "Escalate Conversation" at bounding box center [508, 430] width 112 height 16
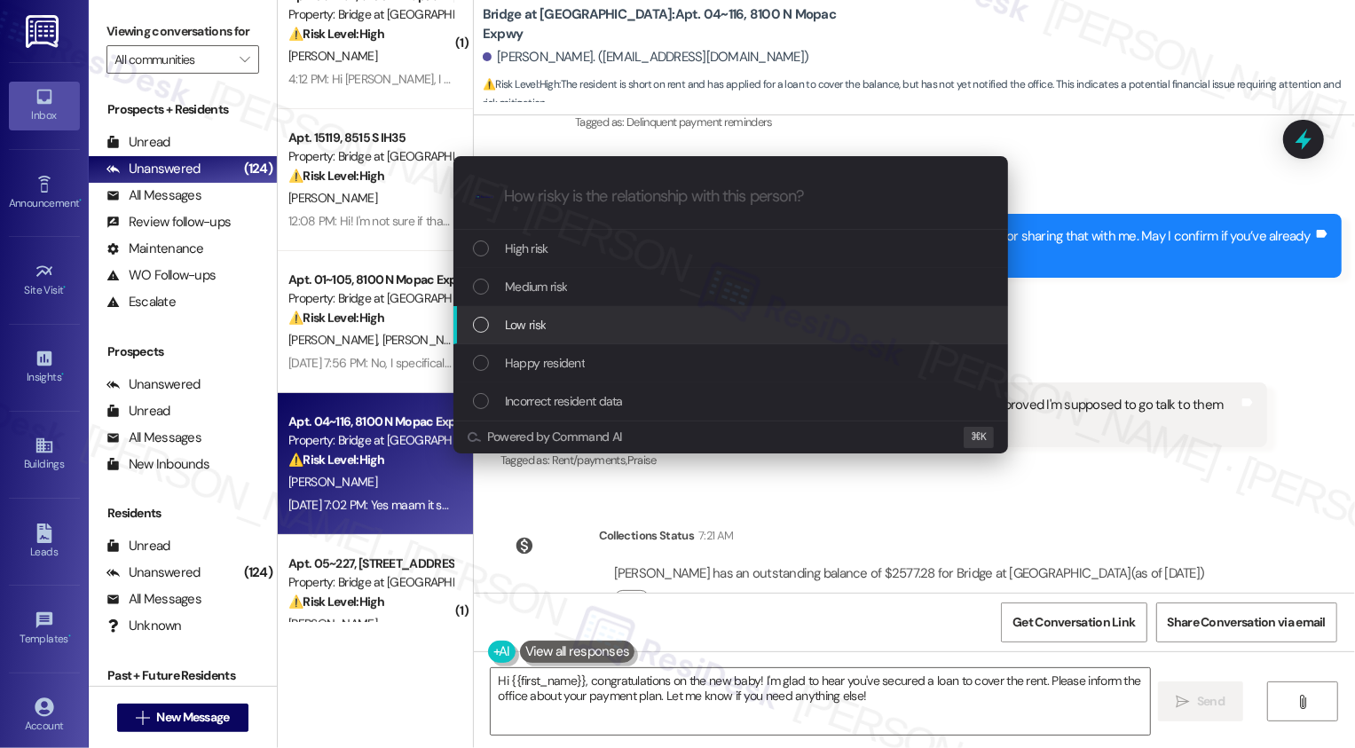
click at [539, 322] on span "Low risk" at bounding box center [525, 325] width 41 height 20
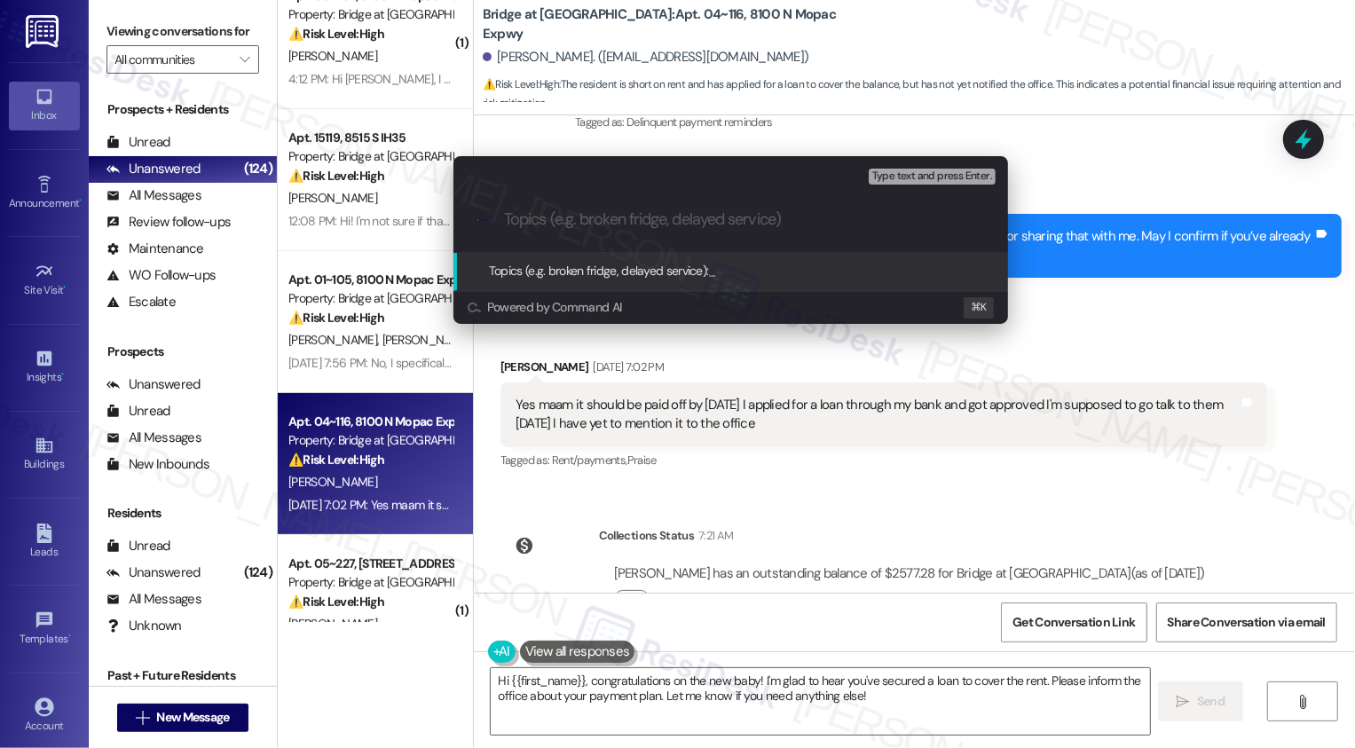
paste input "Payment Request Arrangement (will pay [DATE], [DATE])"
type input "Payment Request Arrangement (will pay [DATE], [DATE])"
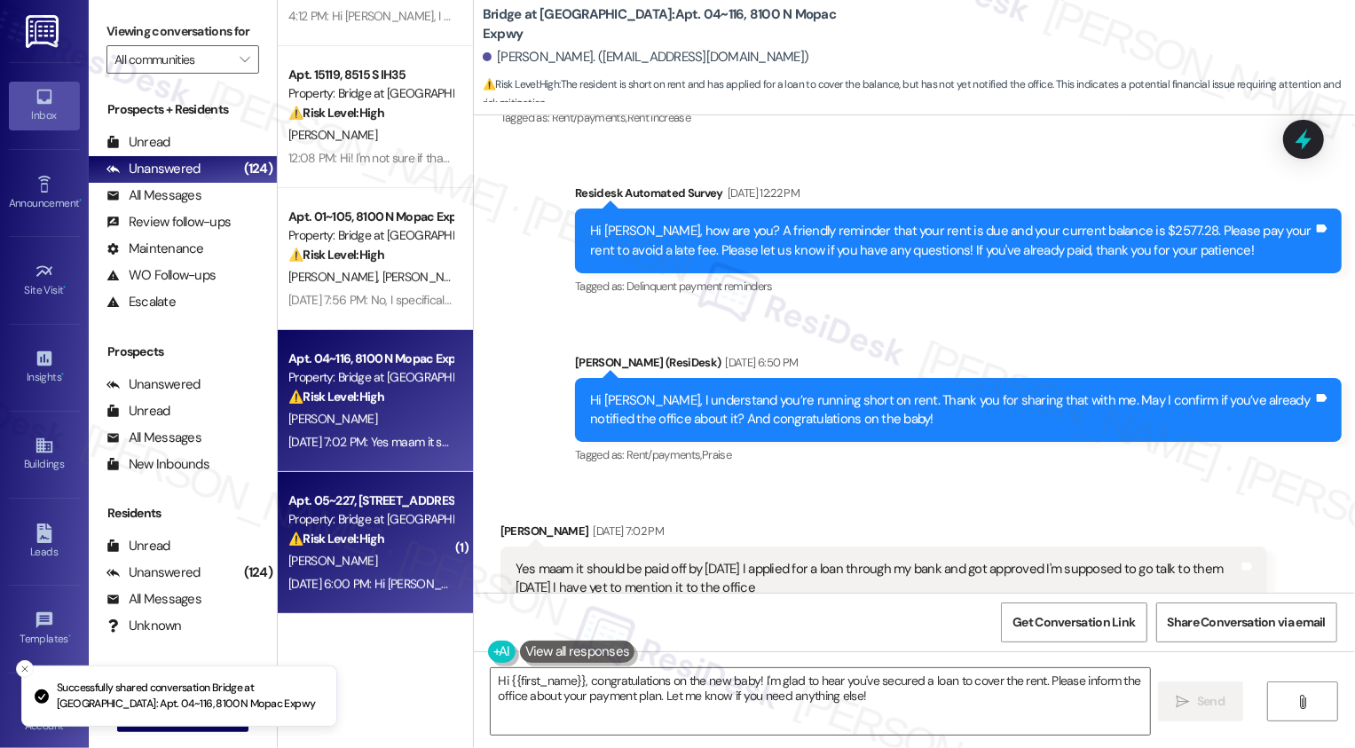
scroll to position [449, 0]
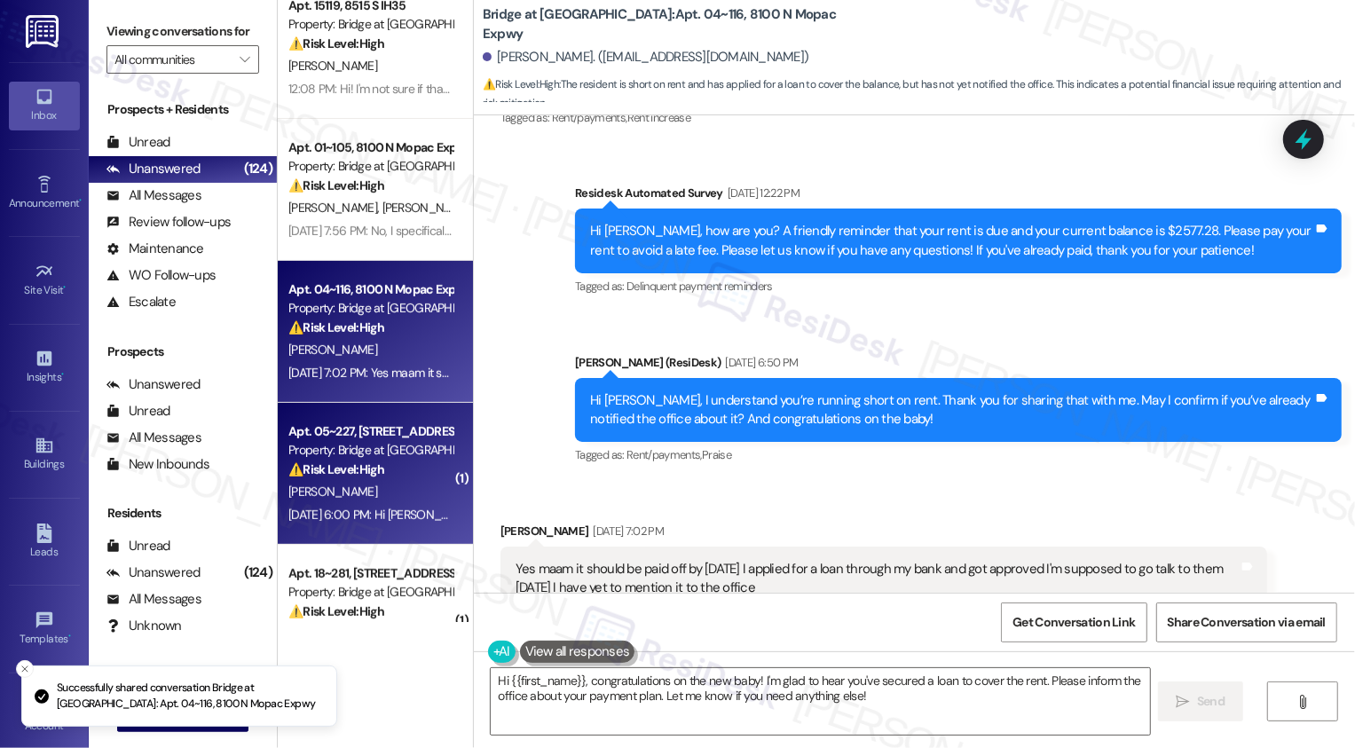
click at [371, 445] on div "Property: Bridge at [GEOGRAPHIC_DATA]" at bounding box center [370, 450] width 164 height 19
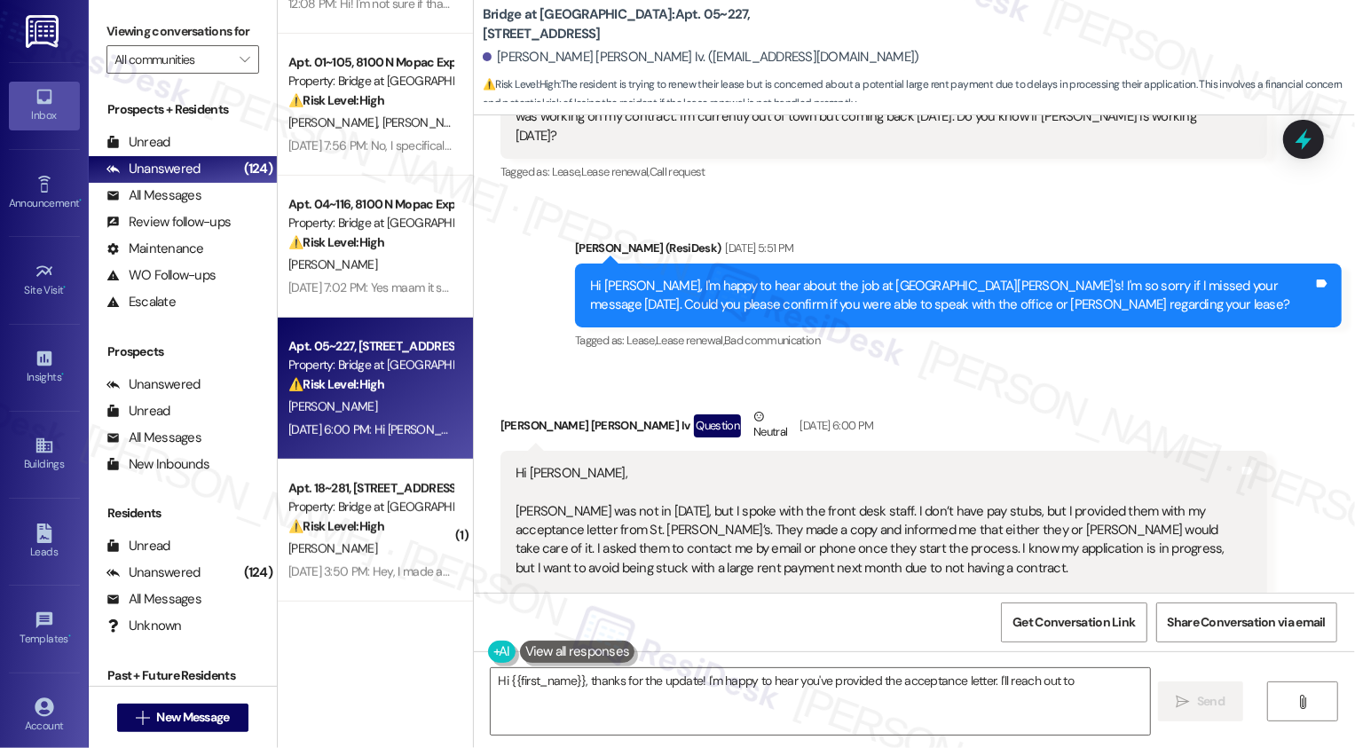
scroll to position [598, 0]
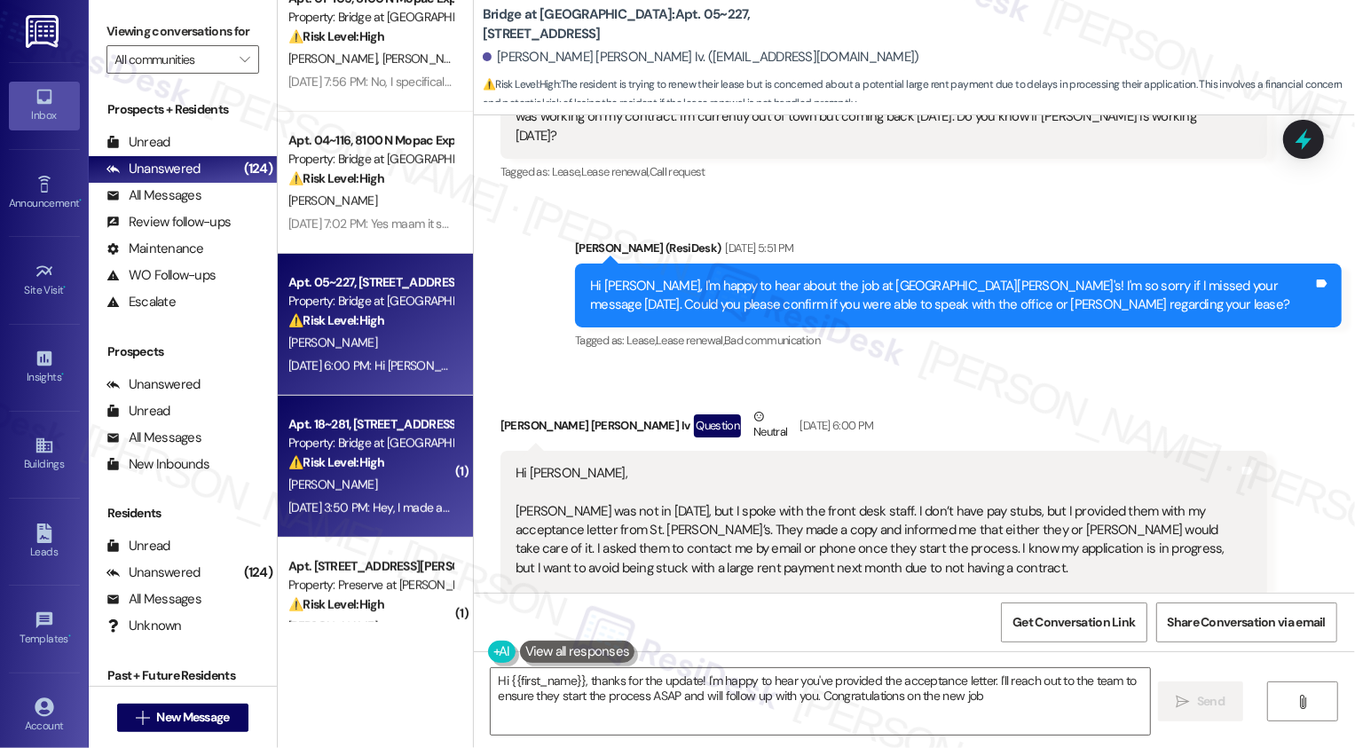
type textarea "Hi {{first_name}}, thanks for the update! I'm happy to hear you've provided the…"
click at [350, 428] on div "Apt. 18~281, [STREET_ADDRESS]" at bounding box center [370, 424] width 164 height 19
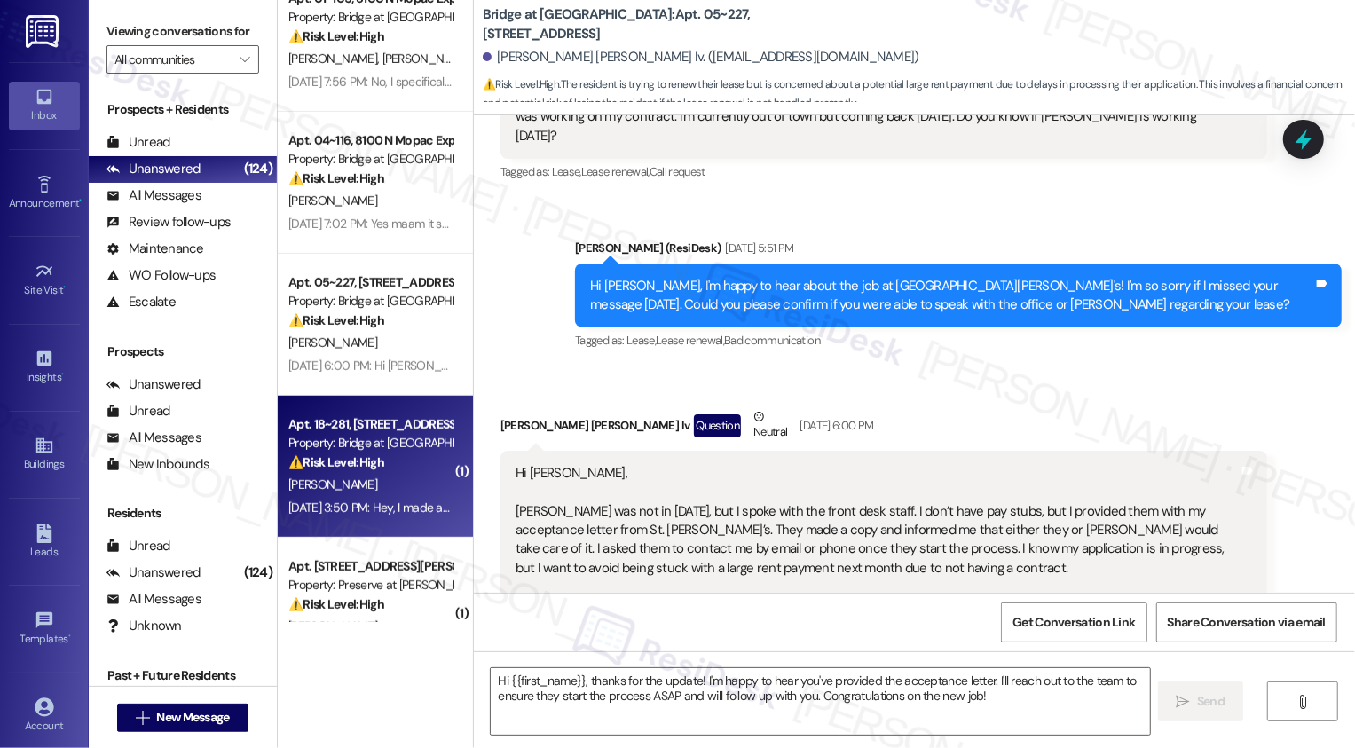
type textarea "Fetching suggested responses. Please feel free to read through the conversation…"
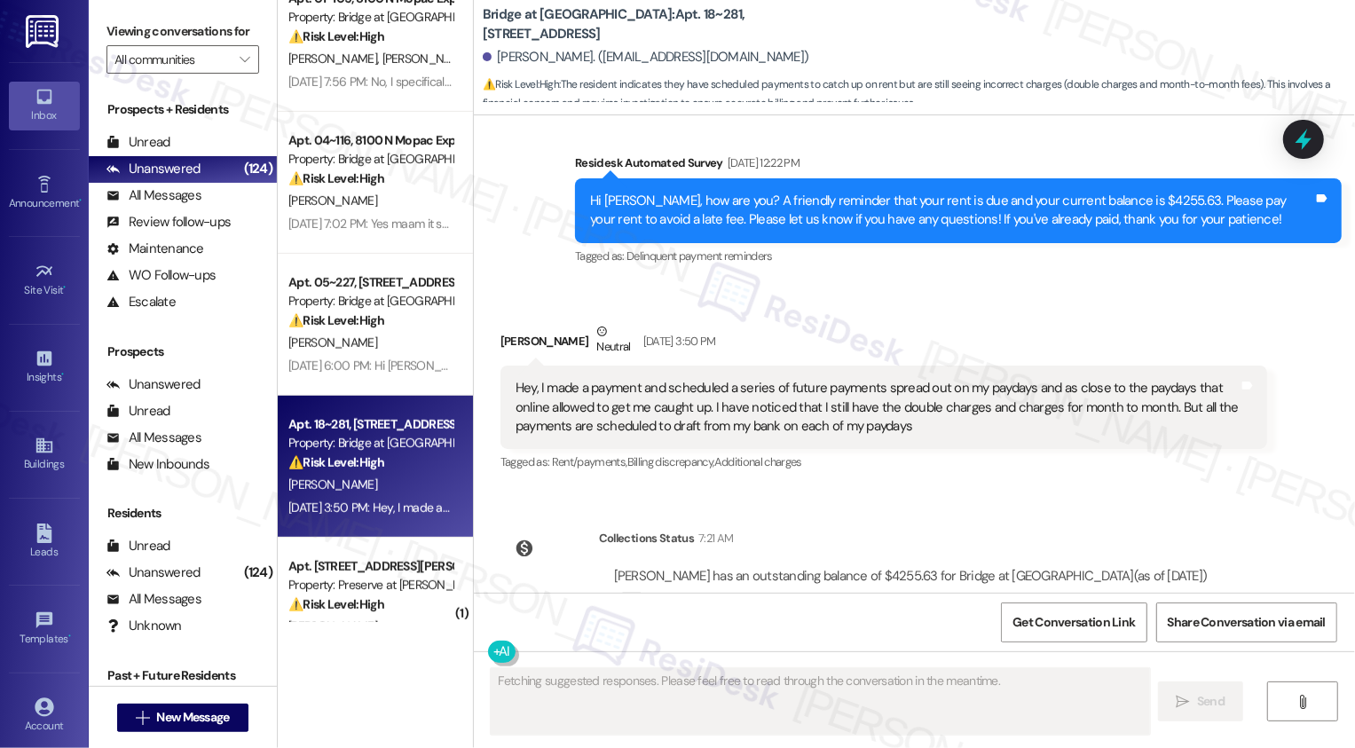
scroll to position [717, 0]
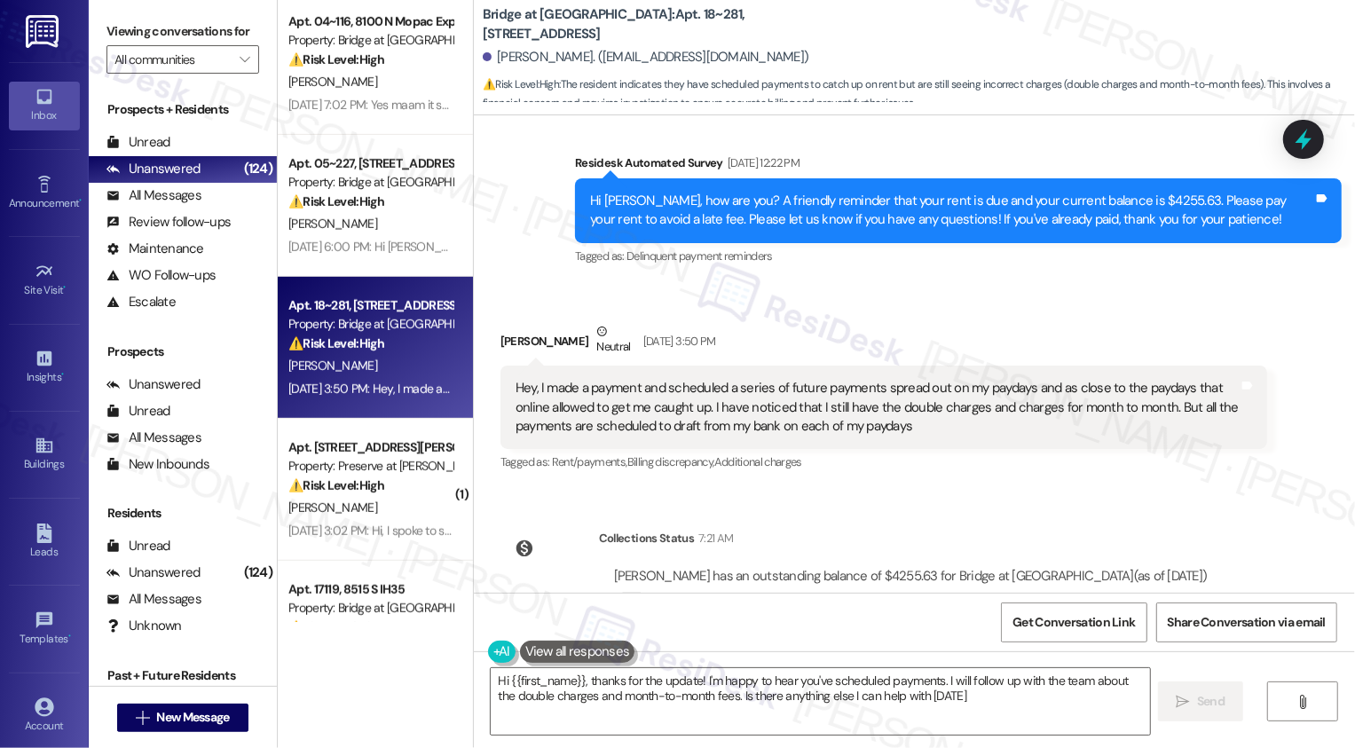
type textarea "Hi {{first_name}}, thanks for the update! I'm happy to hear you've scheduled pa…"
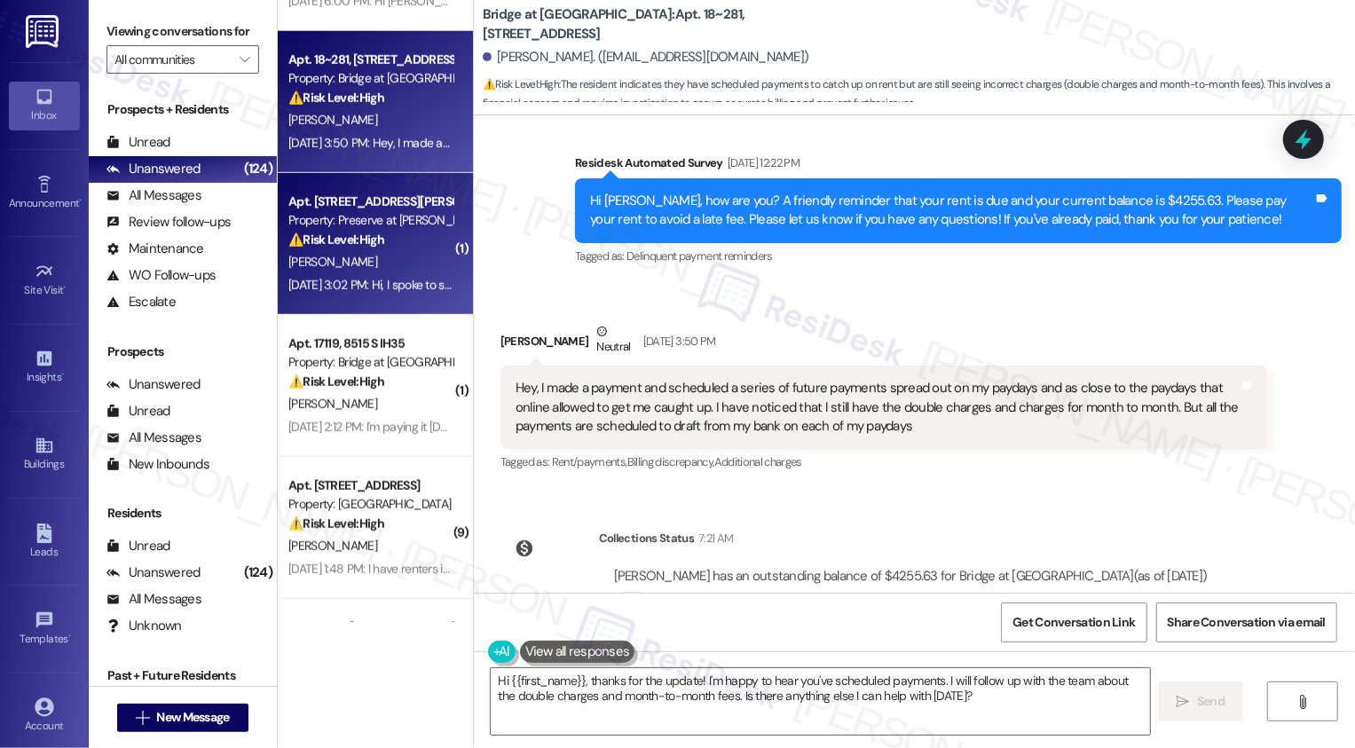
scroll to position [1003, 0]
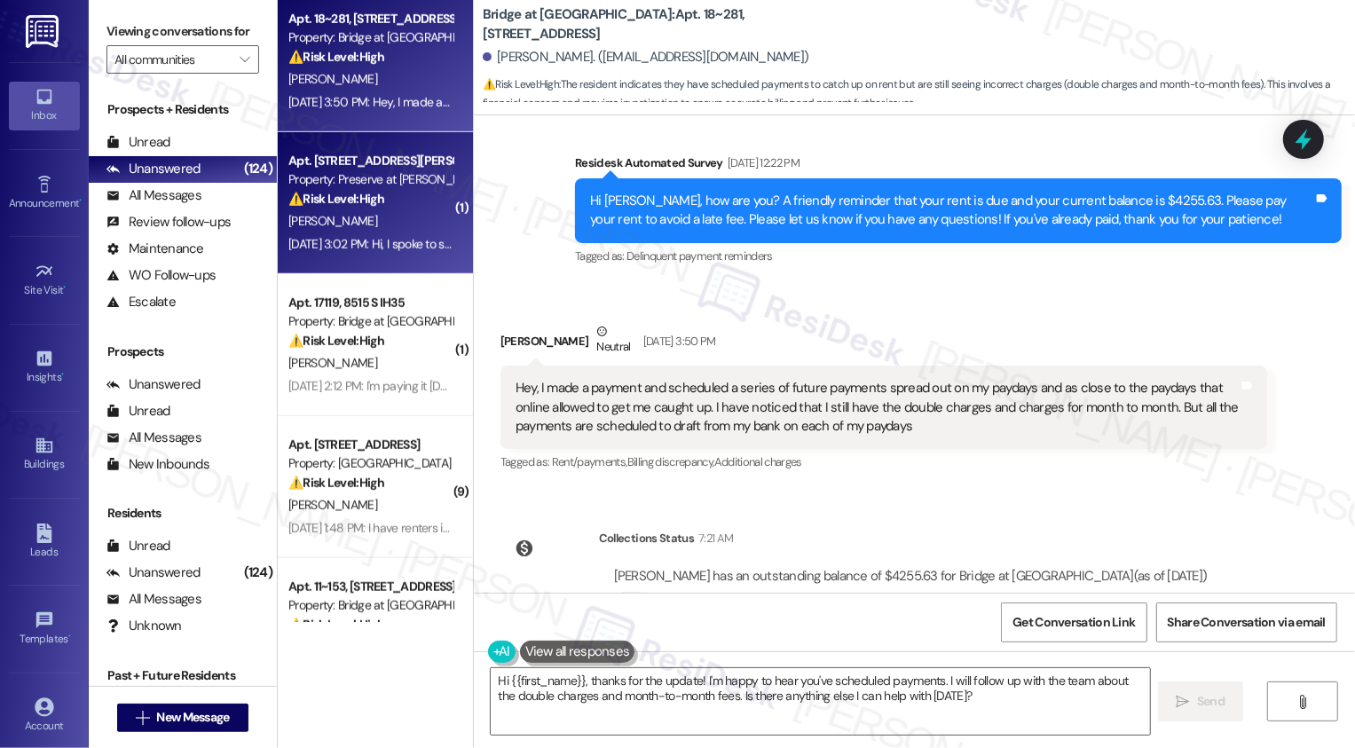
click at [347, 218] on div "[PERSON_NAME]" at bounding box center [371, 221] width 168 height 22
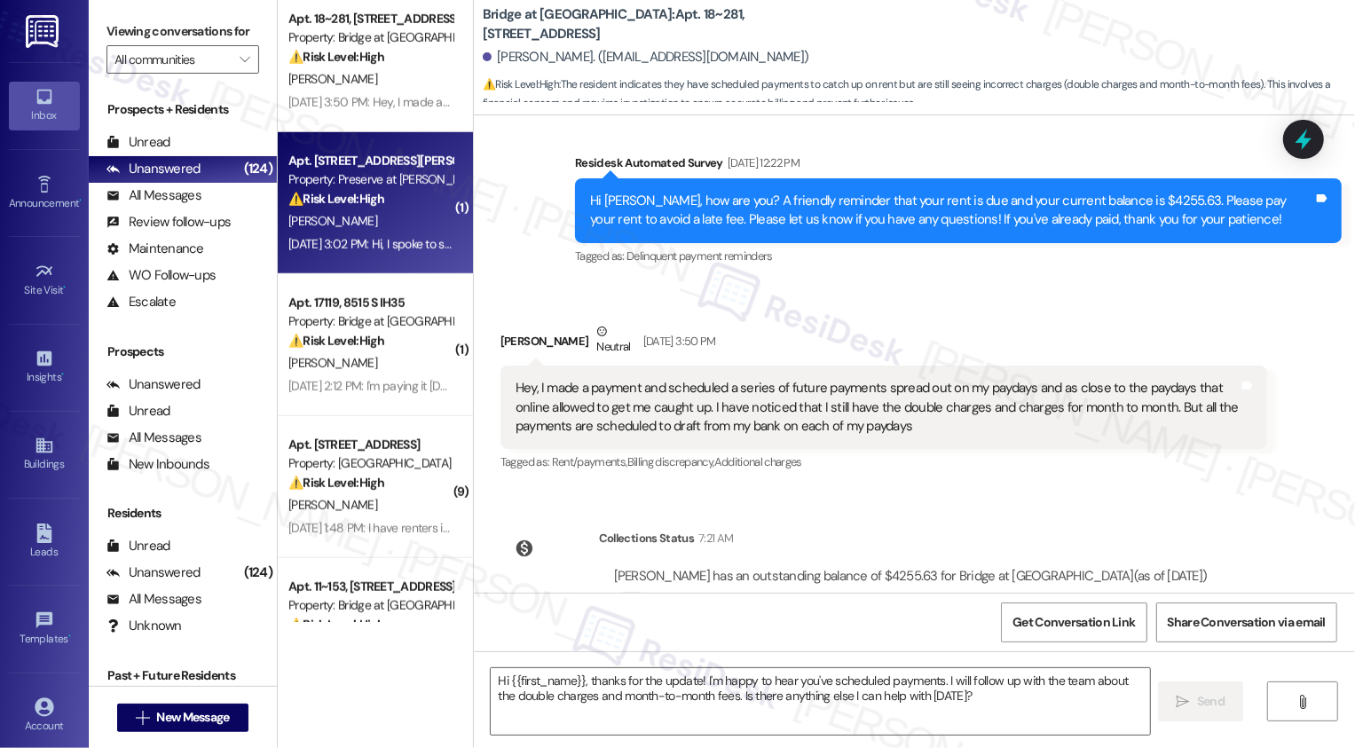
type textarea "Fetching suggested responses. Please feel free to read through the conversation…"
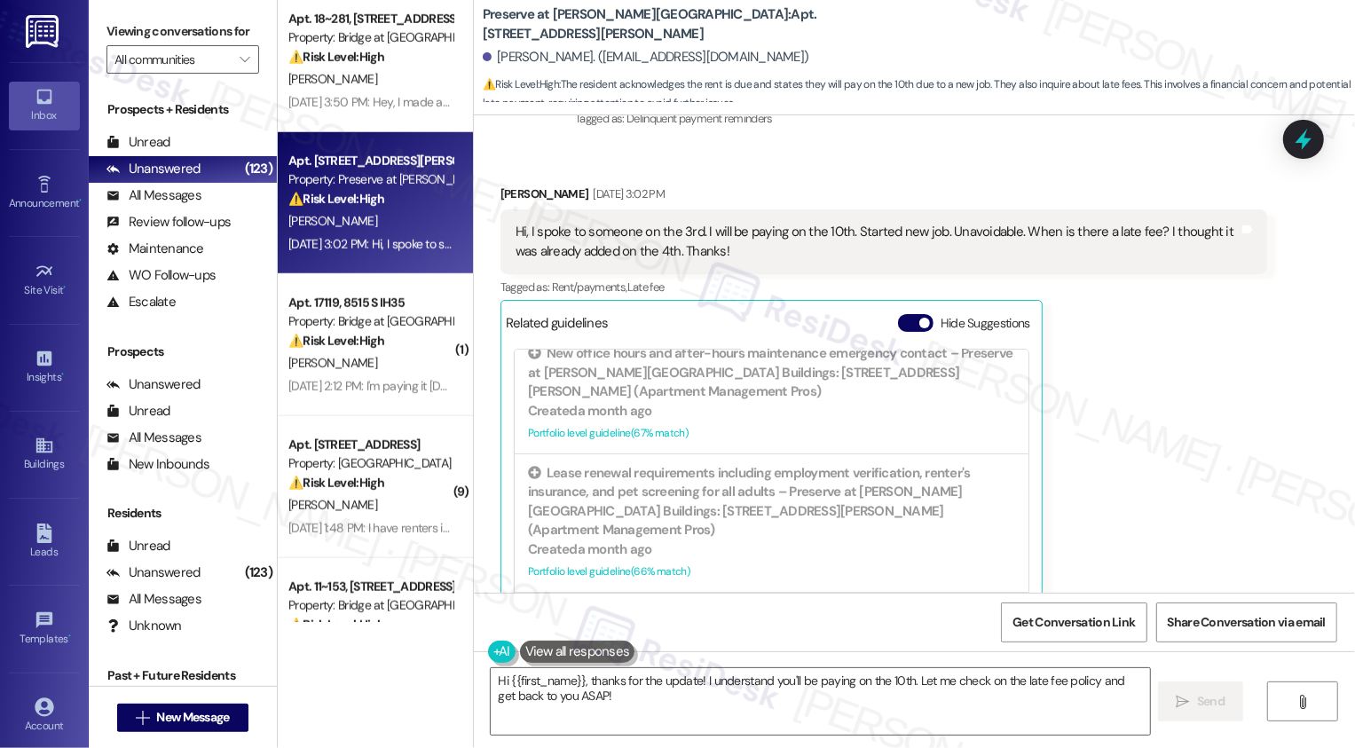
scroll to position [14909, 0]
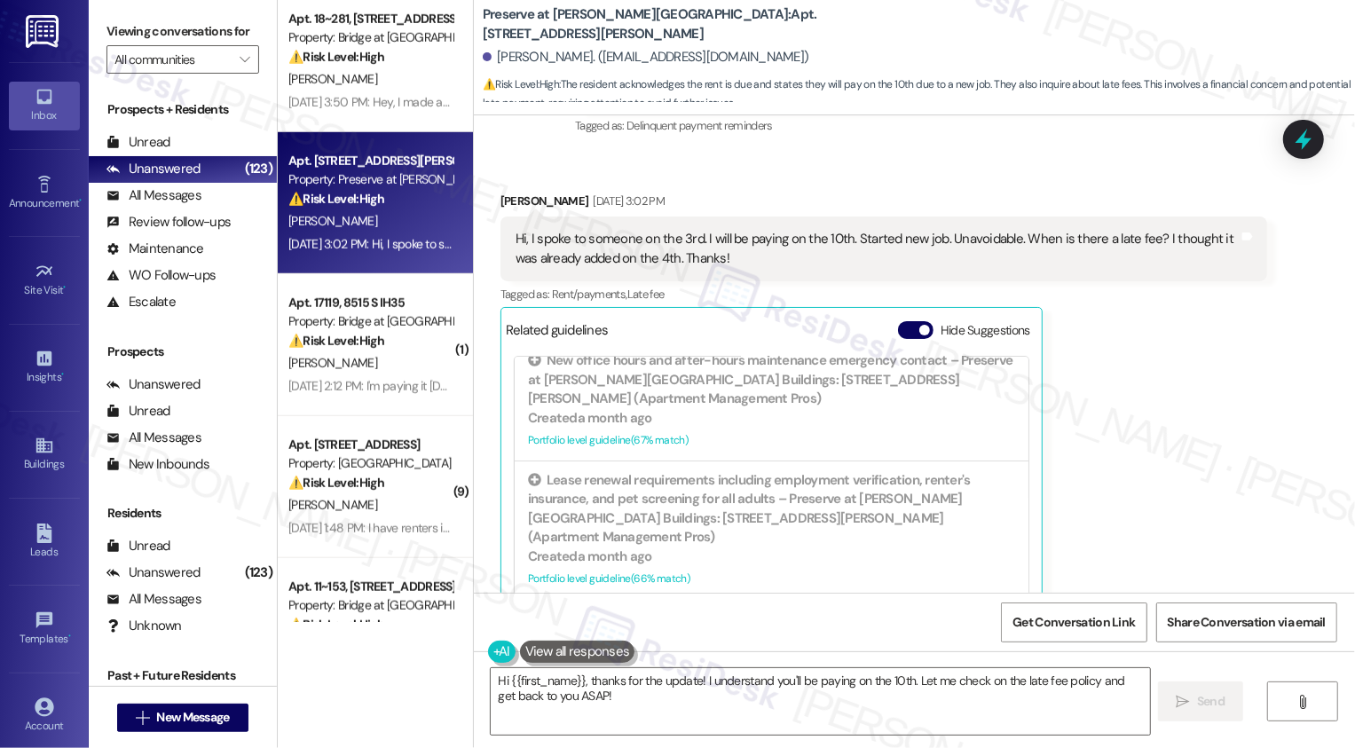
click at [859, 230] on div "Hi, I spoke to someone on the 3rd. I will be paying on the 10th. Started new jo…" at bounding box center [876, 249] width 723 height 38
click at [1278, 421] on div "Received via SMS [PERSON_NAME] [DATE] 3:02 PM Hi, I spoke to someone on the 3rd…" at bounding box center [914, 409] width 881 height 514
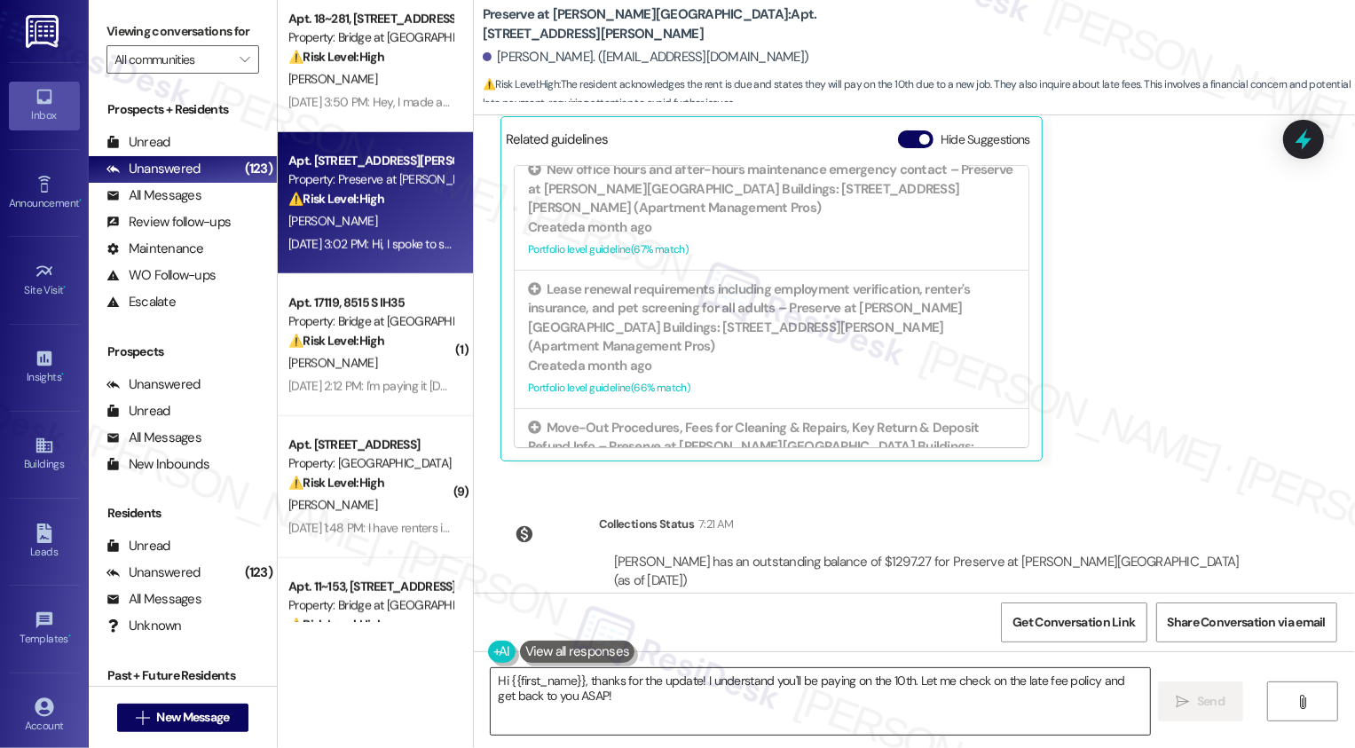
click at [611, 686] on textarea "Hi {{first_name}}, thanks for the update! I understand you'll be paying on the …" at bounding box center [820, 701] width 659 height 67
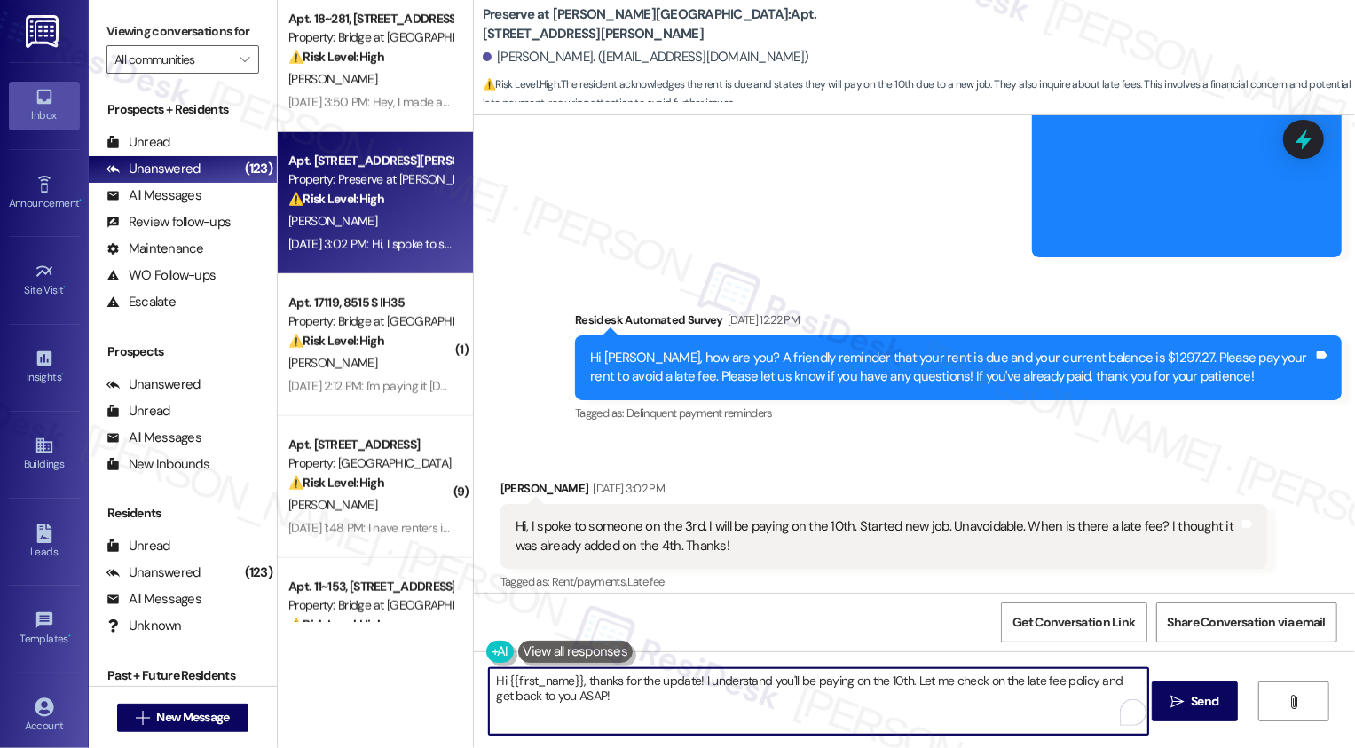
scroll to position [14556, 0]
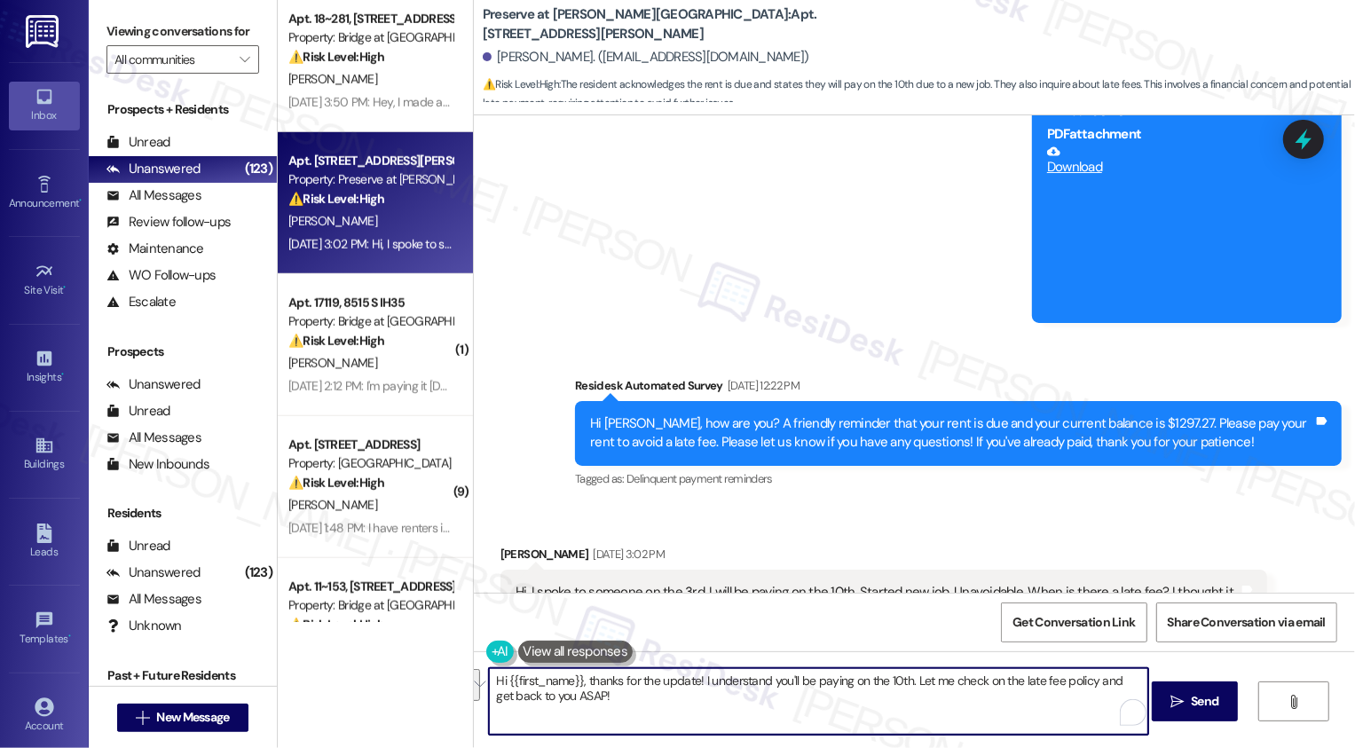
drag, startPoint x: 900, startPoint y: 675, endPoint x: 908, endPoint y: 703, distance: 28.6
click at [908, 703] on textarea "Hi {{first_name}}, thanks for the update! I understand you'll be paying on the …" at bounding box center [818, 701] width 659 height 67
click at [573, 692] on textarea "Hi {{first_name}}, thanks for the update! I understand you'll be paying on the …" at bounding box center [818, 701] width 659 height 67
click at [705, 704] on textarea "Hi {{first_name}}, thanks for the update! I understand you'll be paying on the …" at bounding box center [818, 701] width 659 height 67
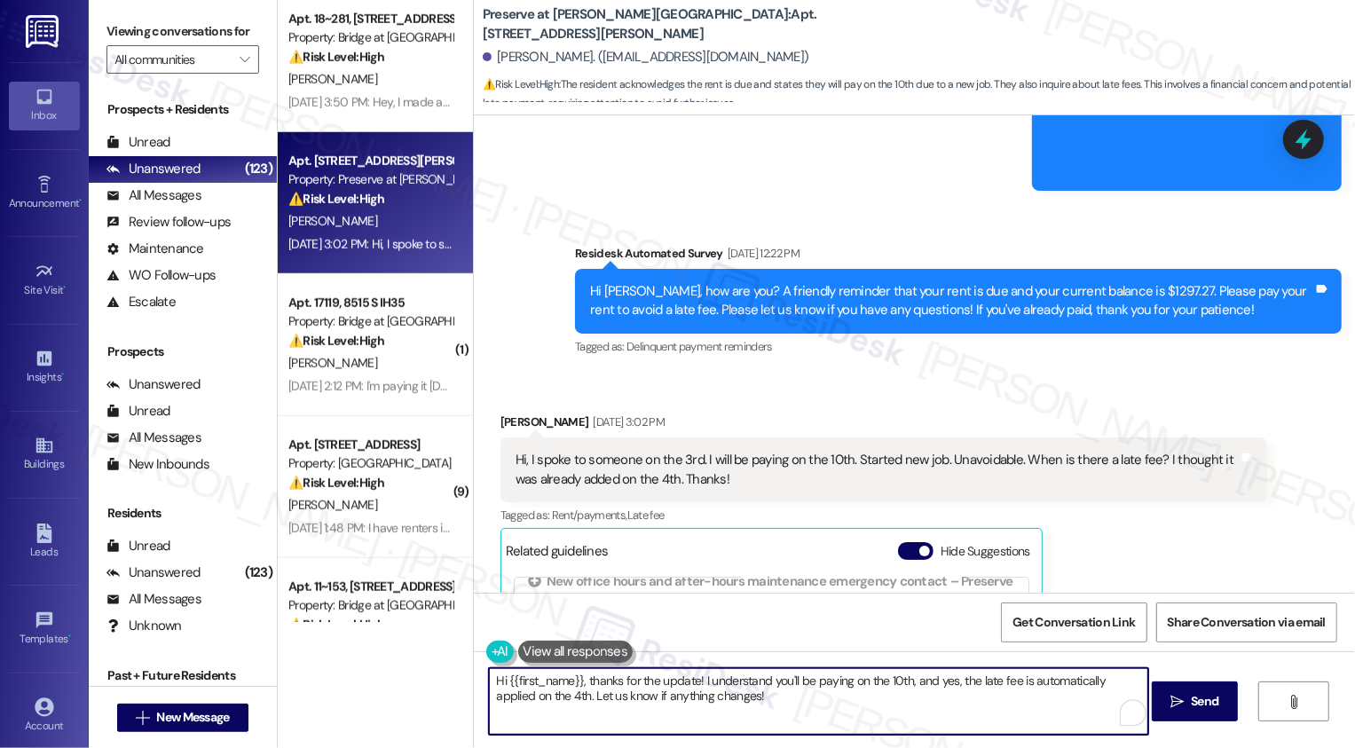
scroll to position [14705, 0]
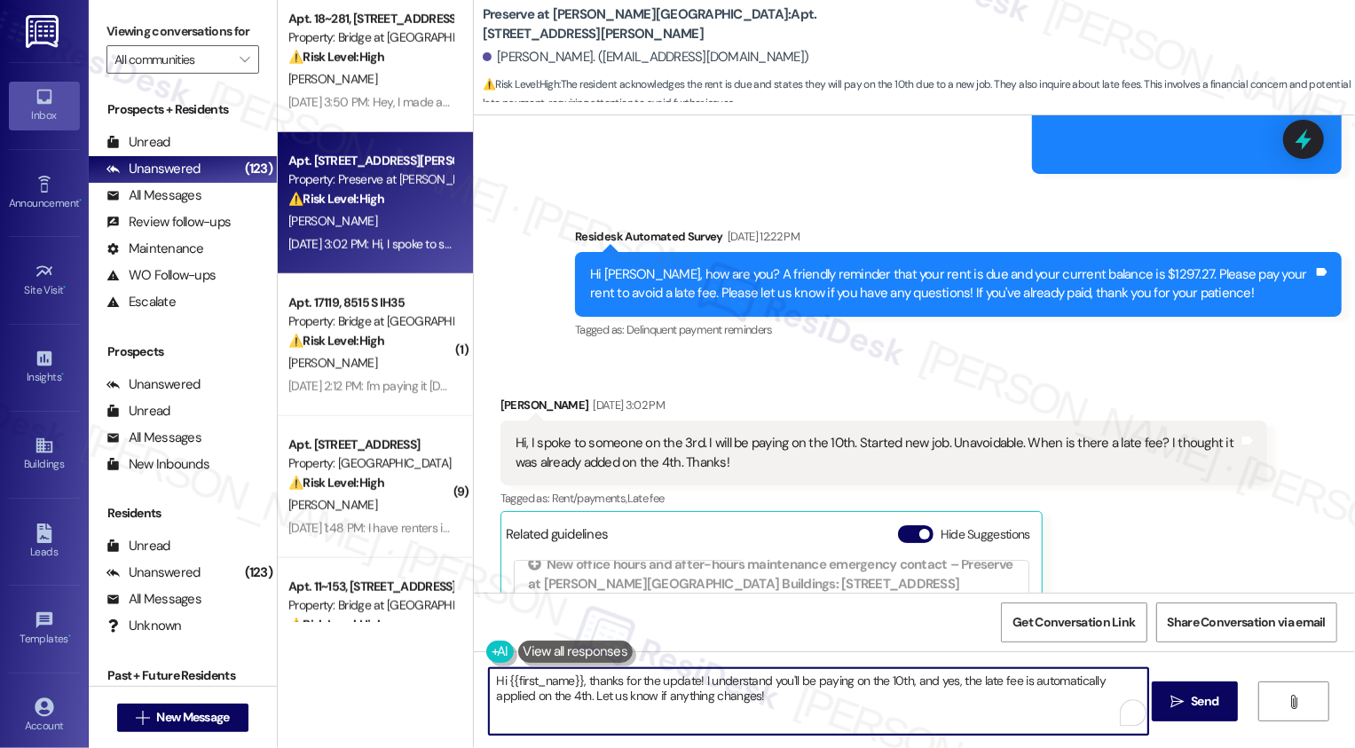
click at [688, 690] on textarea "Hi {{first_name}}, thanks for the update! I understand you'll be paying on the …" at bounding box center [818, 701] width 659 height 67
click at [786, 714] on textarea "Hi {{first_name}}, thanks for the update! I understand you'll be paying on the …" at bounding box center [818, 701] width 659 height 67
click at [852, 702] on textarea "Hi {{first_name}}, thanks for the update! I understand you'll be paying on the …" at bounding box center [818, 701] width 659 height 67
type textarea "Hi {{first_name}}, thanks for the update! I understand you'll be paying on the …"
click at [1199, 713] on button " Send" at bounding box center [1195, 701] width 86 height 40
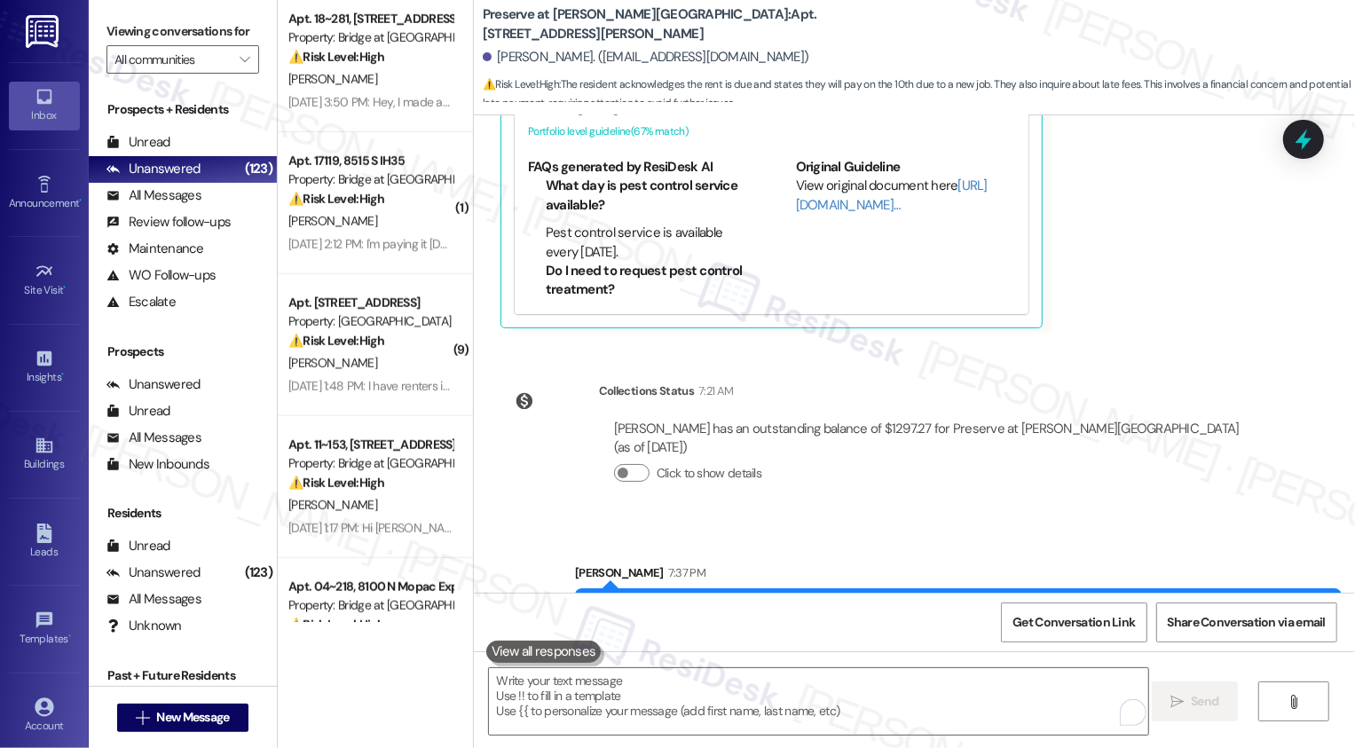
scroll to position [15241, 0]
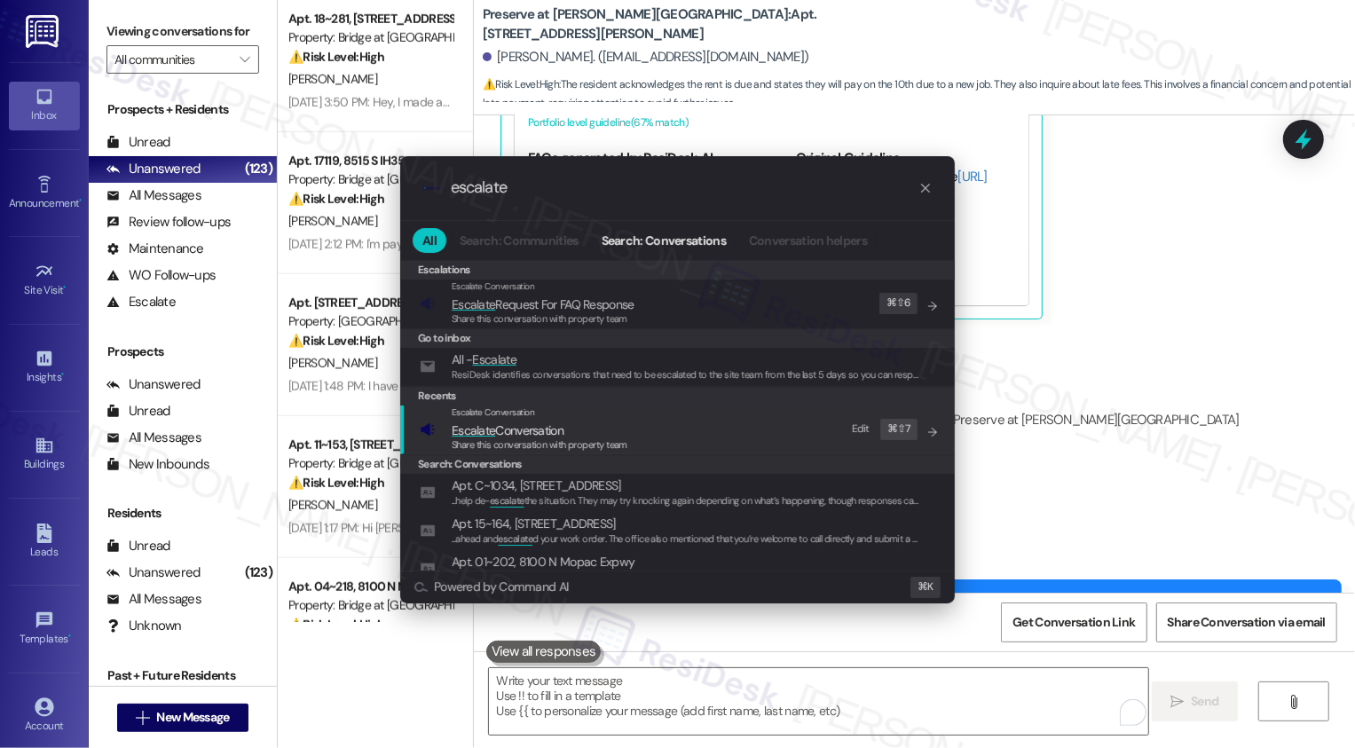
type input "escalate"
click at [586, 425] on span "Escalate Conversation" at bounding box center [540, 431] width 176 height 20
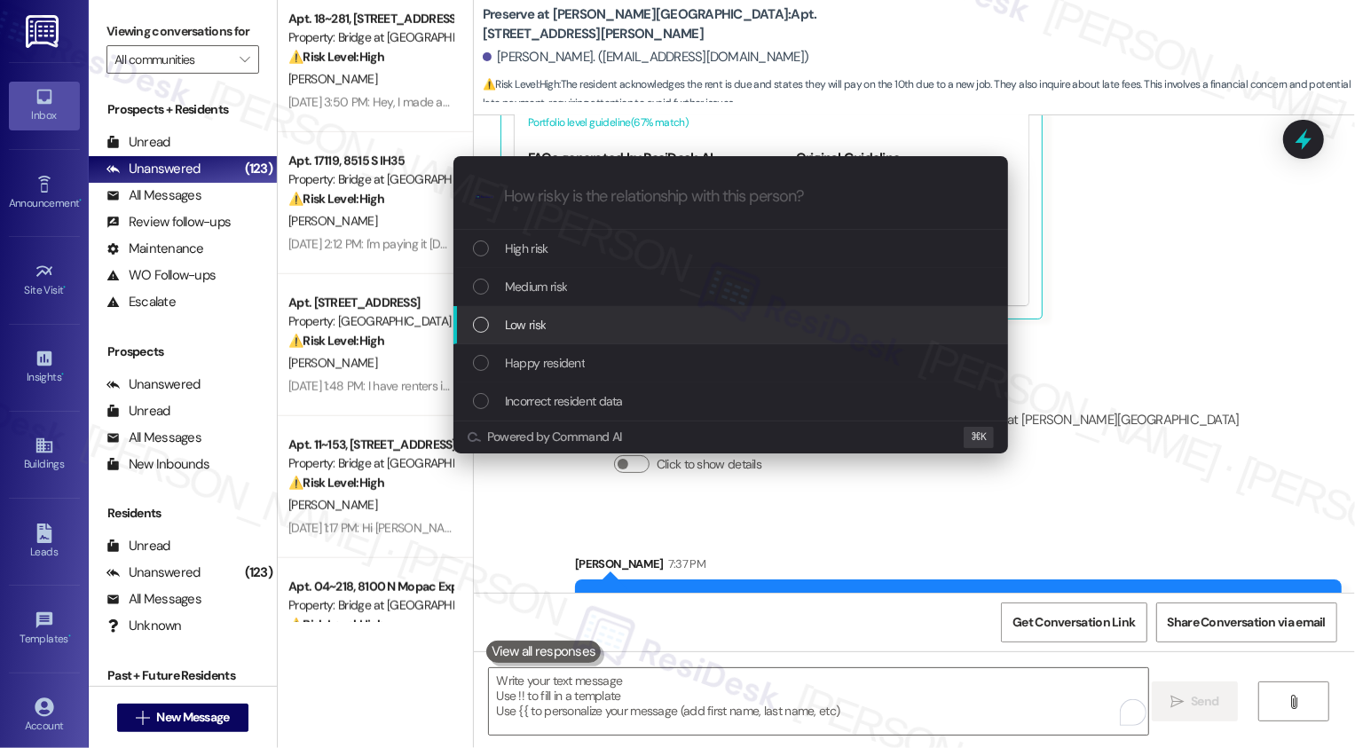
click at [570, 326] on div "Low risk" at bounding box center [732, 325] width 519 height 20
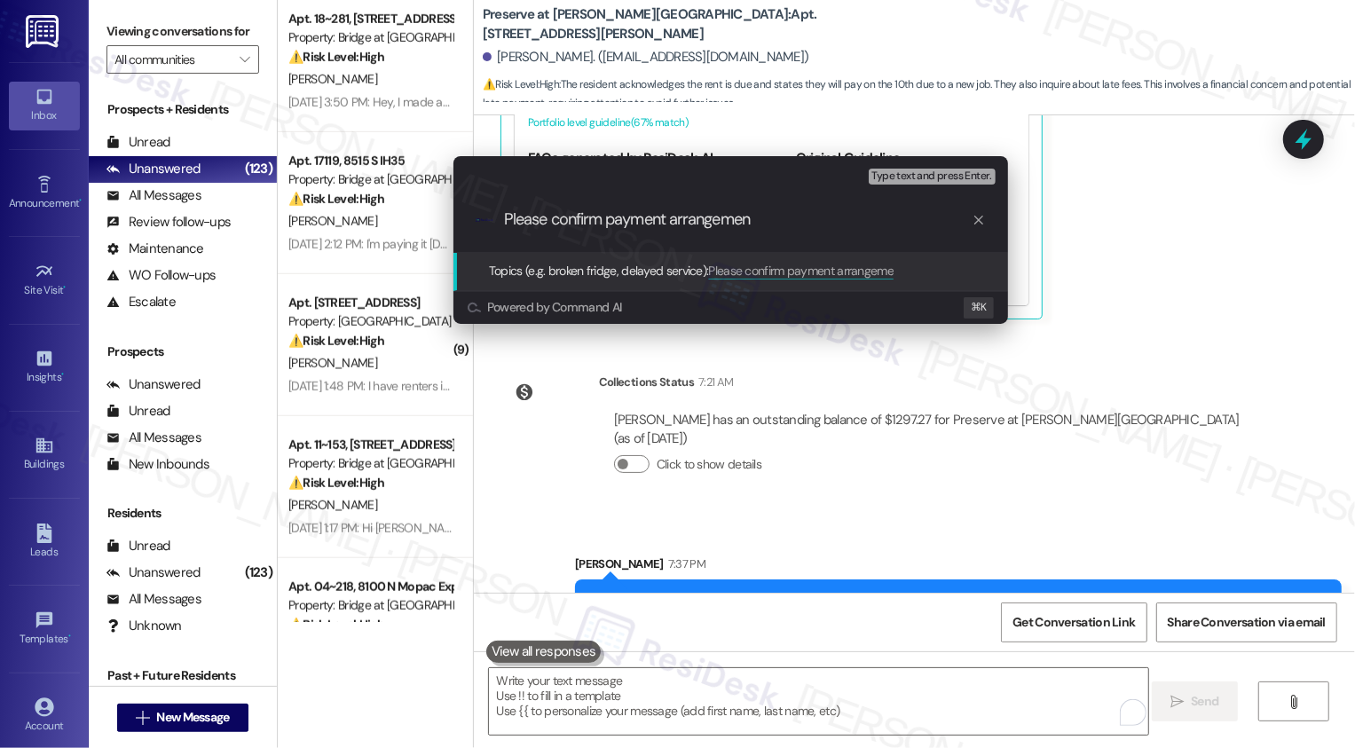
type input "Please confirm payment arrangement"
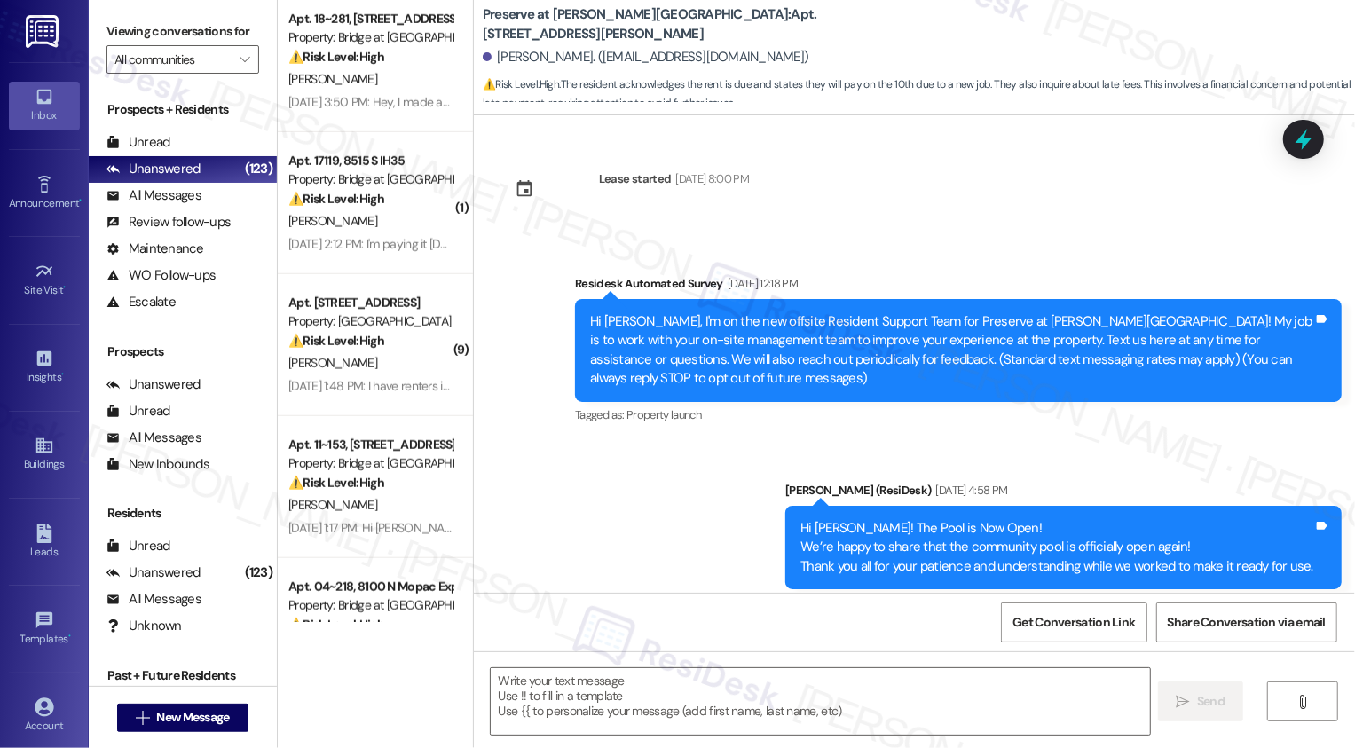
scroll to position [14935, 0]
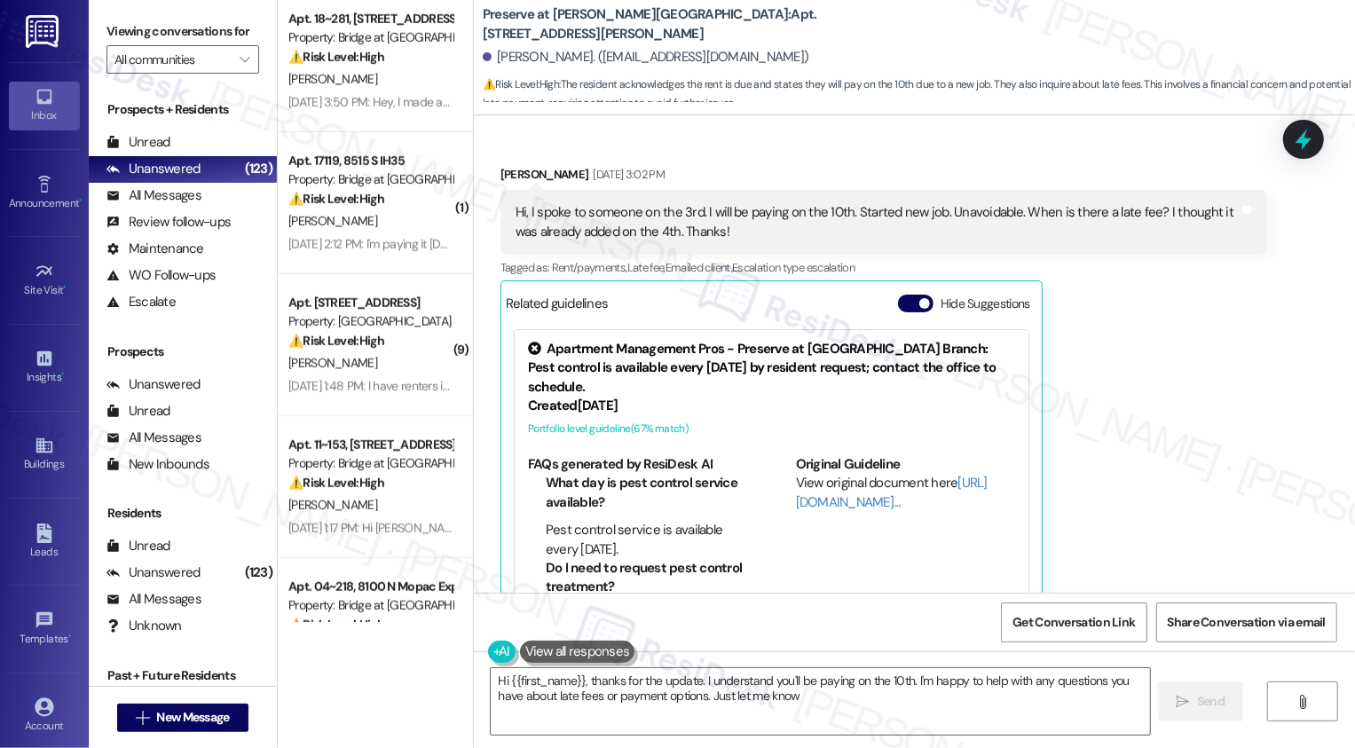
type textarea "Hi {{first_name}}, thanks for the update. I understand you'll be paying on the …"
